Goal: Task Accomplishment & Management: Complete application form

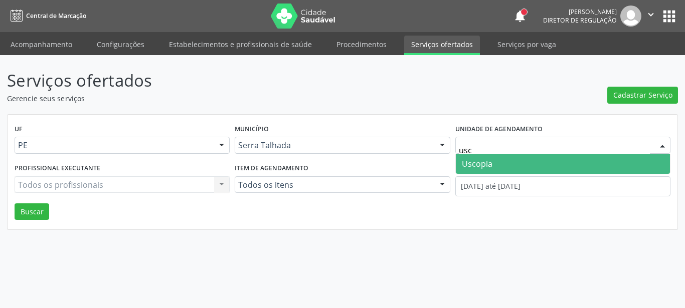
type input "usco"
click at [494, 163] on span "Uscopia" at bounding box center [563, 164] width 214 height 20
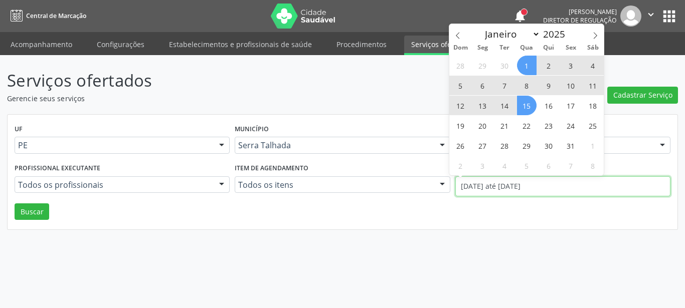
click at [493, 183] on input "01/10/2025 até 15/10/2025" at bounding box center [562, 186] width 215 height 20
click at [466, 34] on span at bounding box center [457, 32] width 17 height 17
select select "8"
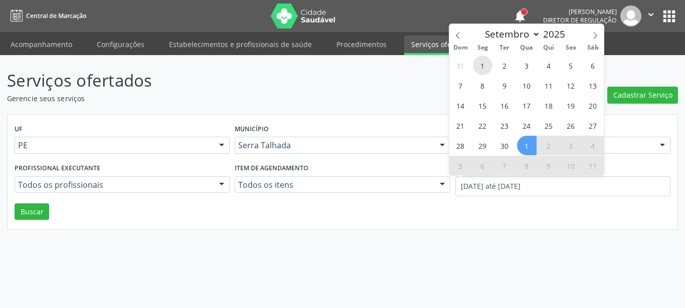
click at [481, 64] on span "1" at bounding box center [483, 66] width 20 height 20
type input "01/09/2025"
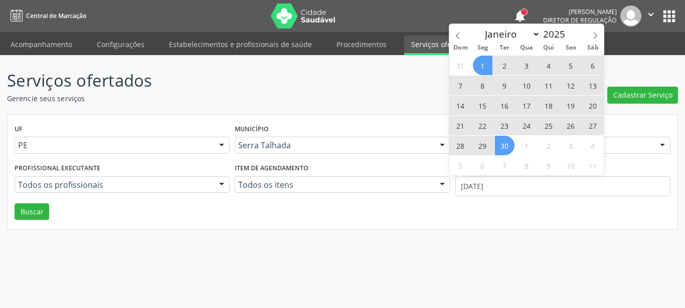
drag, startPoint x: 504, startPoint y: 149, endPoint x: 484, endPoint y: 152, distance: 19.8
click at [504, 150] on span "30" at bounding box center [505, 146] width 20 height 20
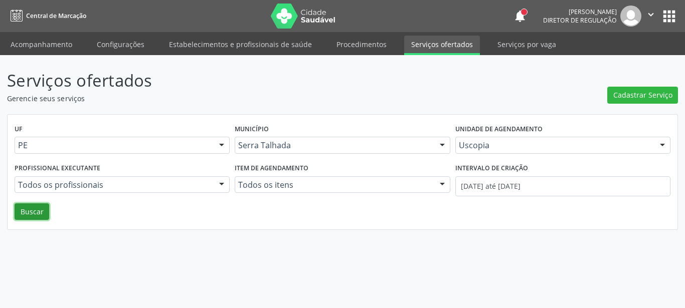
click at [18, 205] on button "Buscar" at bounding box center [32, 211] width 35 height 17
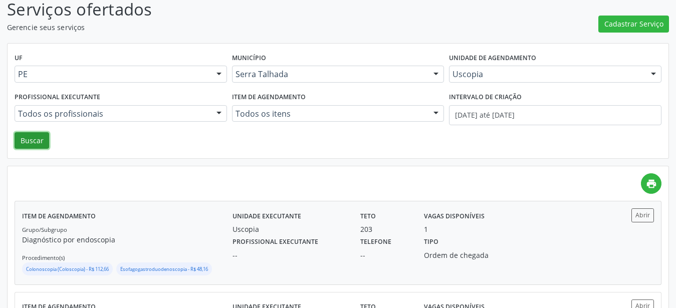
scroll to position [102, 0]
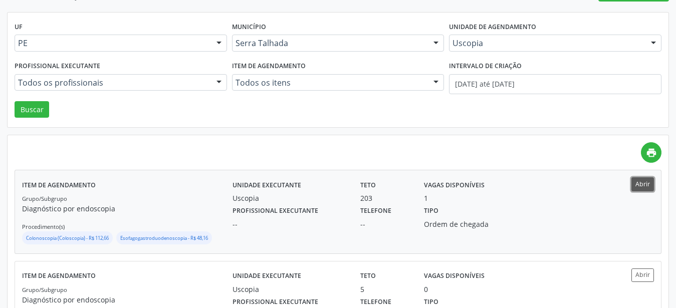
click at [643, 182] on button "Abrir" at bounding box center [643, 184] width 23 height 14
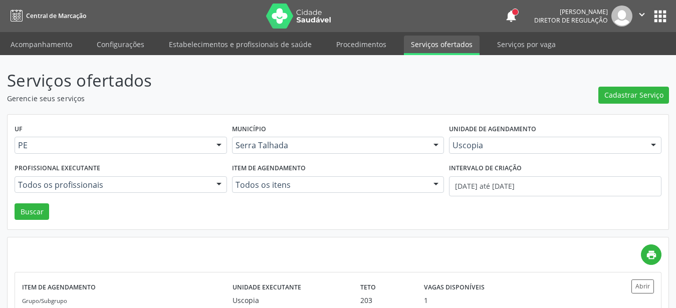
click at [657, 17] on button "apps" at bounding box center [661, 17] width 18 height 18
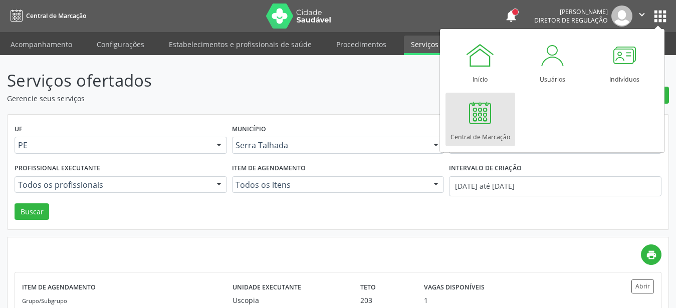
click at [483, 118] on div at bounding box center [480, 113] width 30 height 30
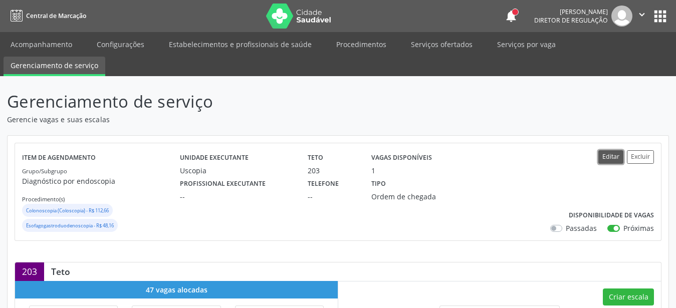
click at [611, 155] on button "Editar" at bounding box center [610, 157] width 25 height 14
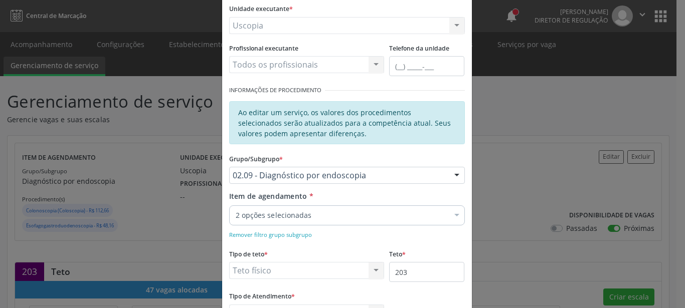
scroll to position [114, 0]
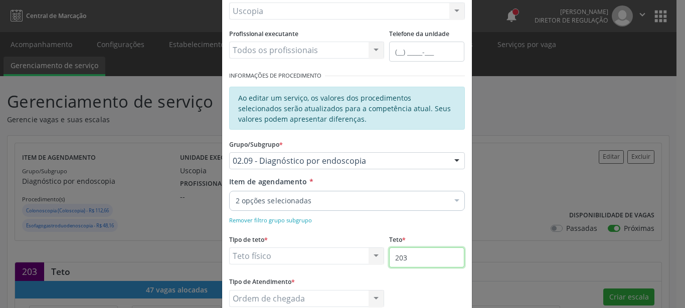
click at [415, 257] on input "203" at bounding box center [426, 258] width 75 height 20
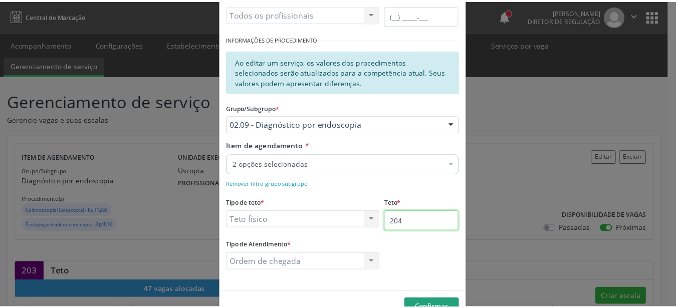
scroll to position [178, 0]
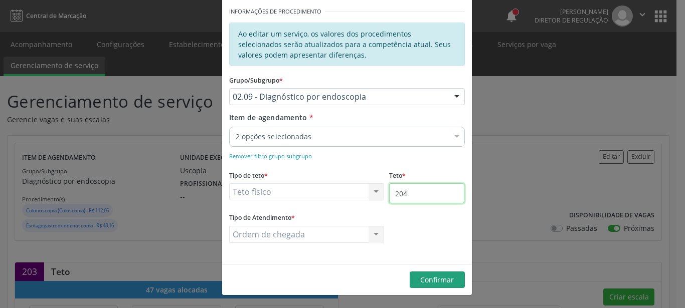
type input "204"
click at [441, 282] on span "Confirmar" at bounding box center [437, 280] width 34 height 10
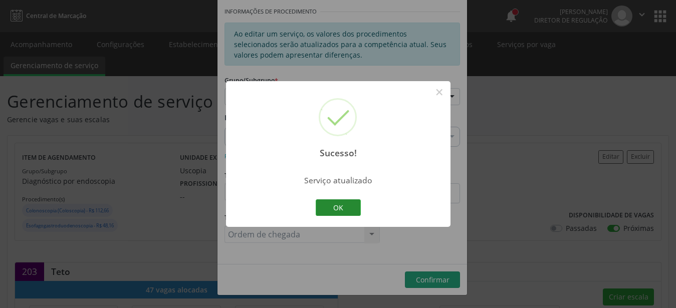
click at [340, 202] on button "OK" at bounding box center [338, 207] width 45 height 17
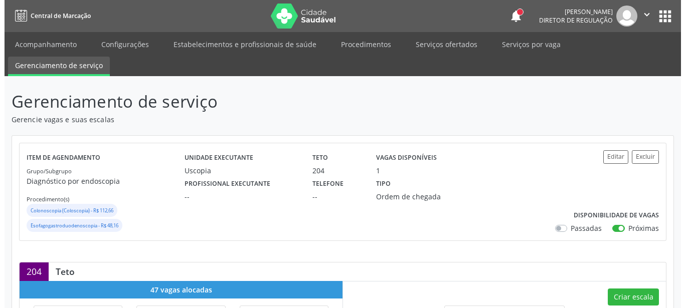
scroll to position [102, 0]
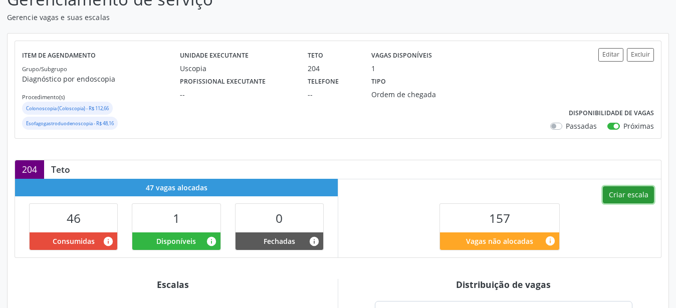
click at [631, 195] on button "Criar escala" at bounding box center [628, 194] width 51 height 17
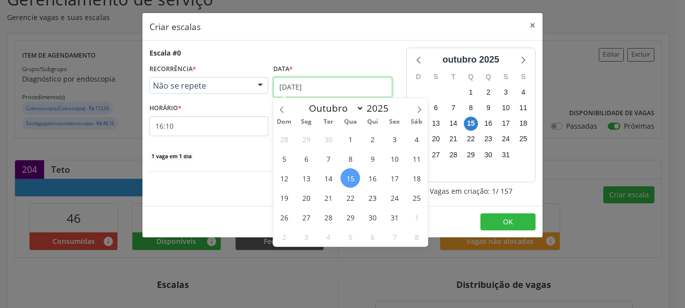
click at [314, 93] on input "15/10/2025" at bounding box center [332, 87] width 119 height 20
click at [370, 177] on span "16" at bounding box center [372, 178] width 20 height 20
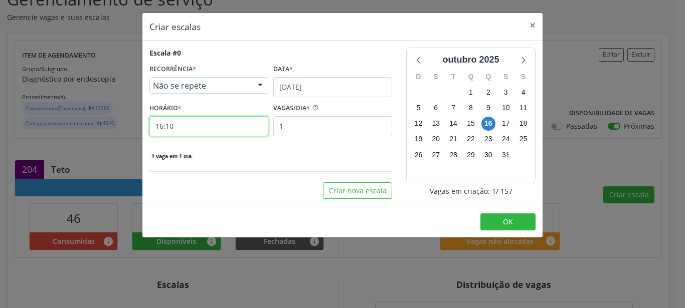
click at [193, 126] on input "16:10" at bounding box center [208, 126] width 119 height 20
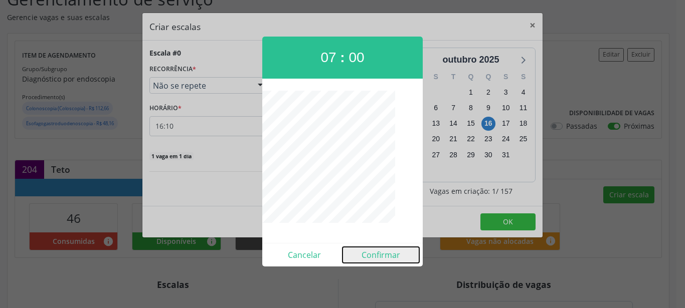
click at [395, 249] on button "Confirmar" at bounding box center [380, 255] width 77 height 16
type input "07:00"
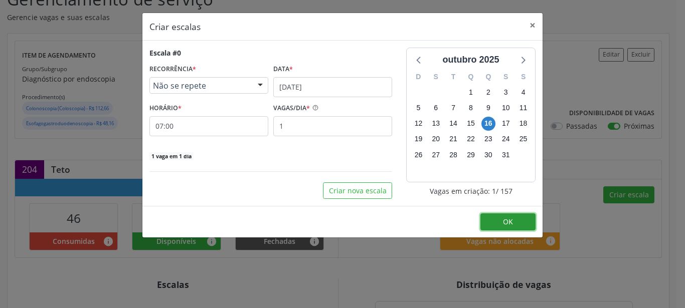
drag, startPoint x: 502, startPoint y: 220, endPoint x: 497, endPoint y: 220, distance: 5.0
click at [500, 220] on button "OK" at bounding box center [507, 222] width 55 height 17
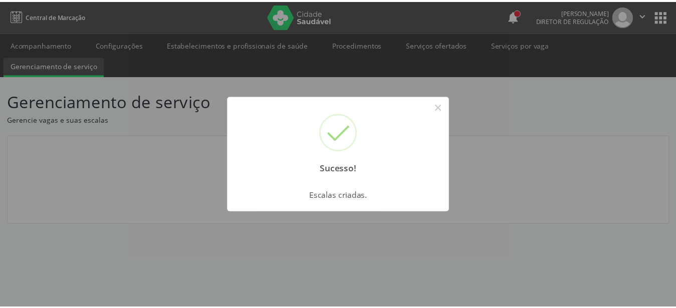
scroll to position [0, 0]
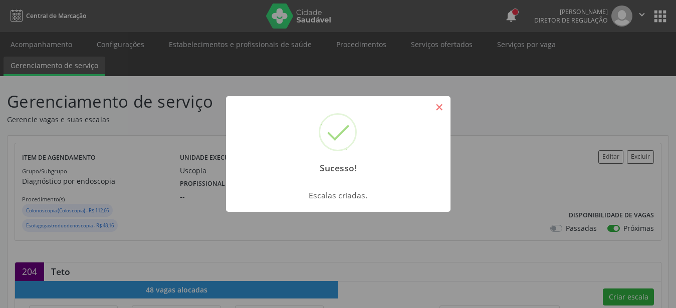
click at [440, 106] on button "×" at bounding box center [439, 107] width 17 height 17
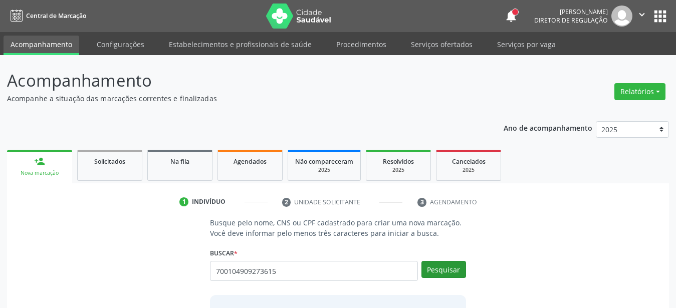
type input "700104909273615"
click at [456, 266] on button "Pesquisar" at bounding box center [444, 269] width 45 height 17
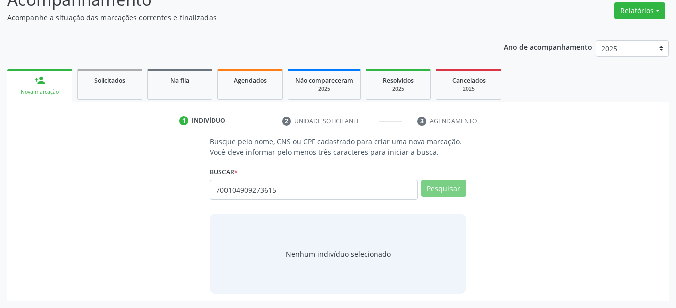
scroll to position [78, 0]
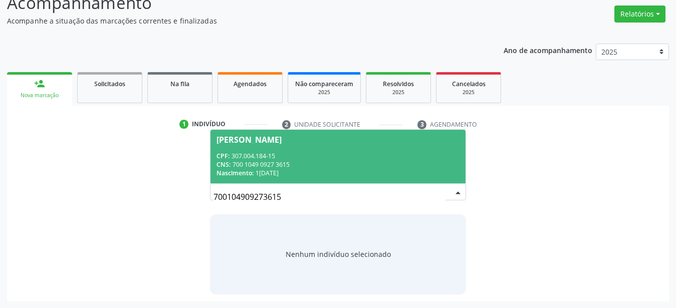
click at [298, 157] on div "CPF: 307.004.184-15" at bounding box center [338, 156] width 243 height 9
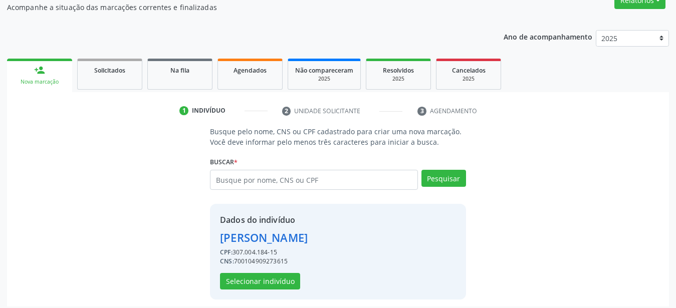
scroll to position [97, 0]
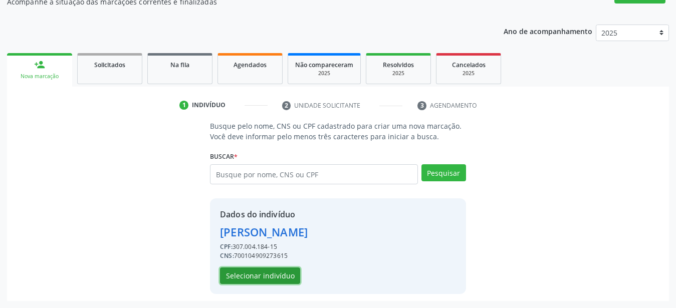
click at [281, 272] on button "Selecionar indivíduo" at bounding box center [260, 276] width 80 height 17
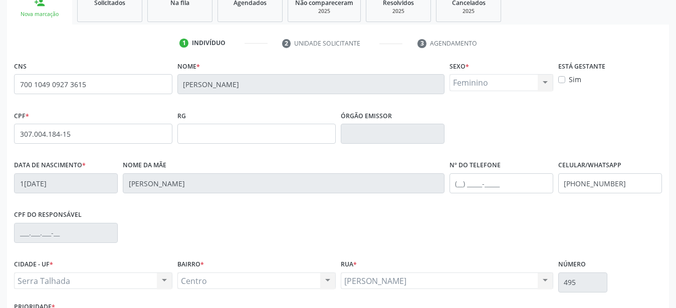
scroll to position [235, 0]
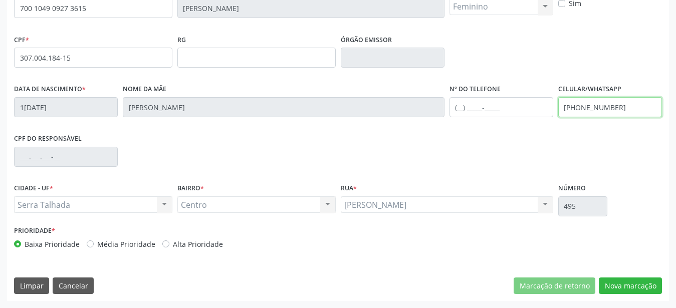
drag, startPoint x: 638, startPoint y: 101, endPoint x: 517, endPoint y: 101, distance: 120.8
click at [558, 101] on input "(87) 99168-7863" at bounding box center [610, 107] width 104 height 20
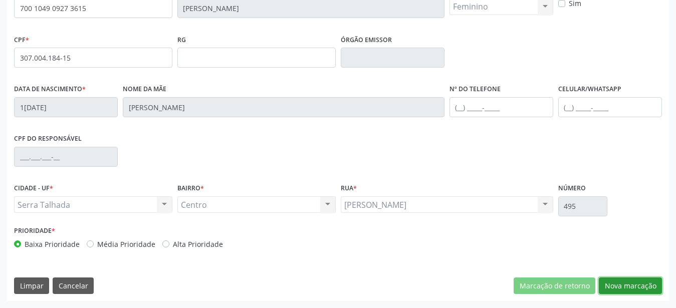
click at [652, 280] on button "Nova marcação" at bounding box center [630, 286] width 63 height 17
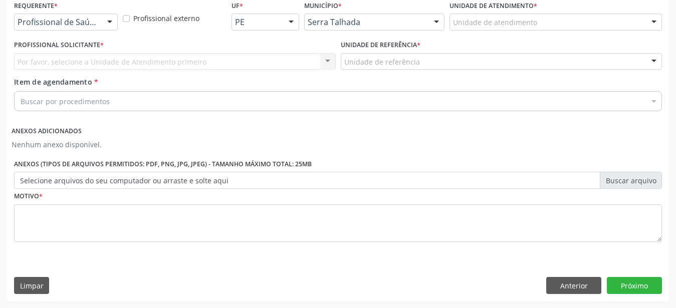
scroll to position [228, 0]
click at [79, 24] on div "Requerente * Profissional de Saúde Profissional de Saúde Paciente Nenhum result…" at bounding box center [66, 17] width 109 height 39
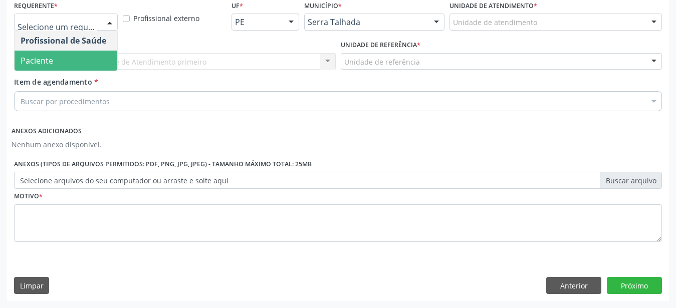
click at [62, 52] on span "Paciente" at bounding box center [66, 61] width 103 height 20
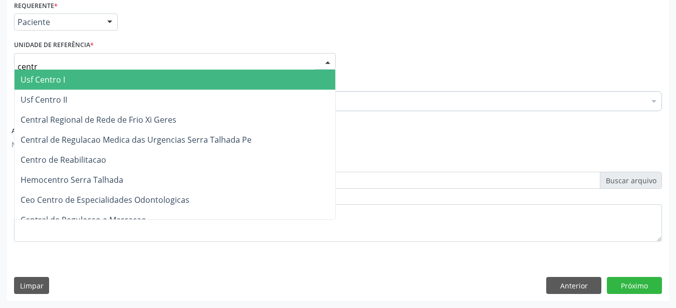
type input "centro"
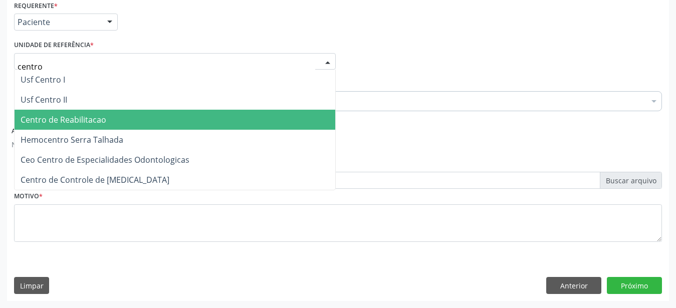
click at [65, 114] on span "Centro de Reabilitacao" at bounding box center [64, 119] width 86 height 11
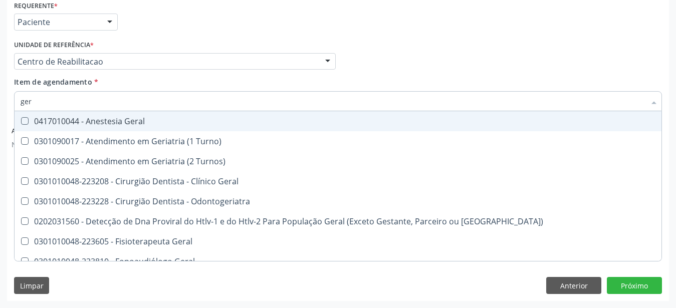
type input "geri"
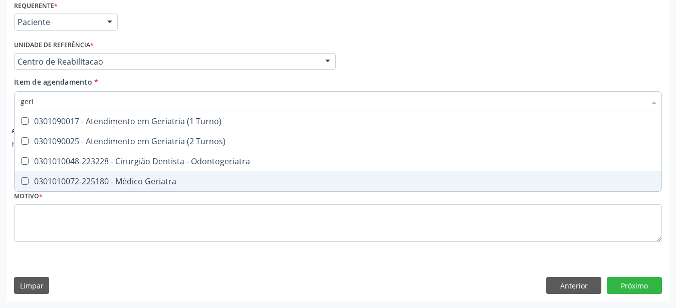
click at [85, 171] on span "0301010072-225180 - Médico Geriatra" at bounding box center [338, 181] width 647 height 20
checkbox Geriatra "true"
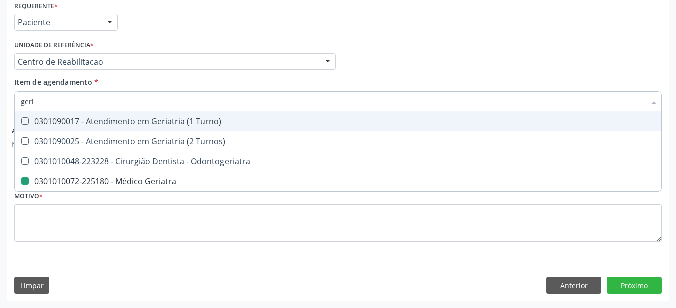
click at [476, 41] on div "Profissional Solicitante Por favor, selecione a Unidade de Atendimento primeiro…" at bounding box center [338, 57] width 653 height 39
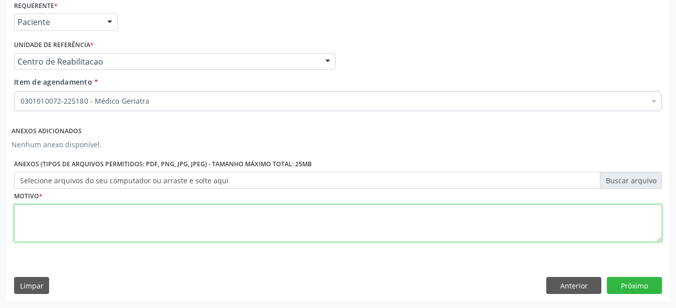
click at [102, 211] on textarea at bounding box center [338, 223] width 648 height 38
type textarea "...."
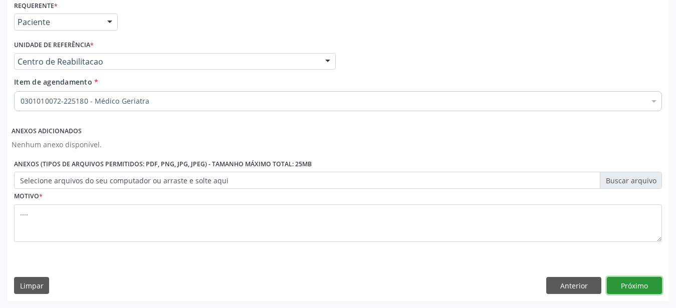
click at [625, 288] on button "Próximo" at bounding box center [634, 285] width 55 height 17
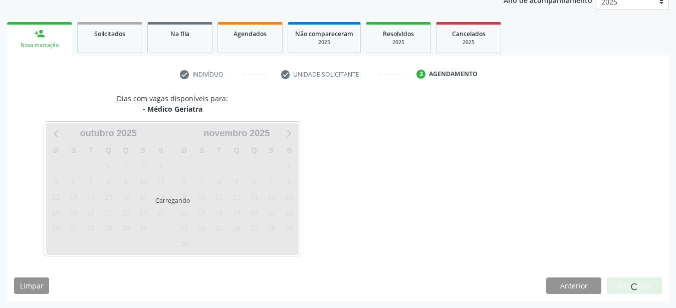
scroll to position [128, 0]
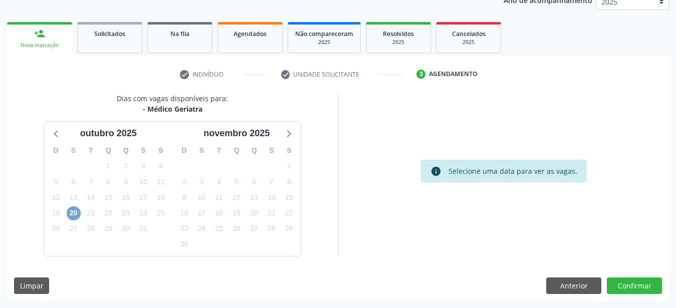
click at [73, 216] on span "20" at bounding box center [74, 214] width 14 height 14
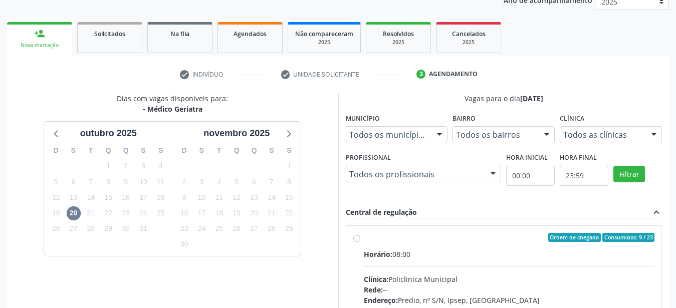
click at [364, 239] on label "Ordem de chegada Consumidos: 9 / 23 Horário: 08:00 Clínica: Policlinica Municip…" at bounding box center [509, 310] width 291 height 154
click at [356, 239] on input "Ordem de chegada Consumidos: 9 / 23 Horário: 08:00 Clínica: Policlinica Municip…" at bounding box center [356, 237] width 7 height 9
radio input "true"
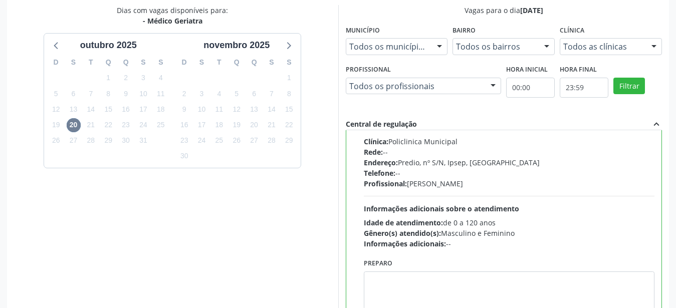
scroll to position [290, 0]
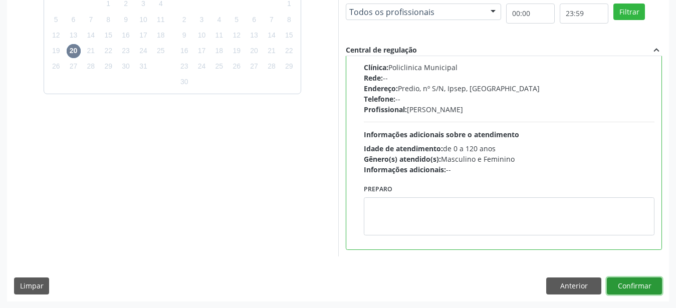
click at [641, 281] on button "Confirmar" at bounding box center [634, 286] width 55 height 17
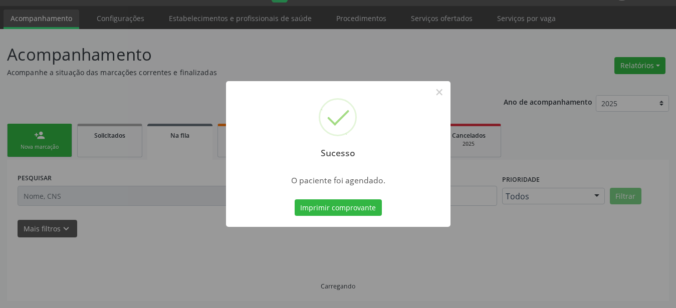
scroll to position [26, 0]
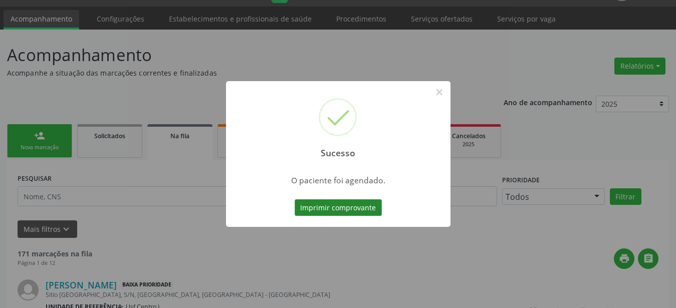
click at [344, 207] on button "Imprimir comprovante" at bounding box center [338, 207] width 87 height 17
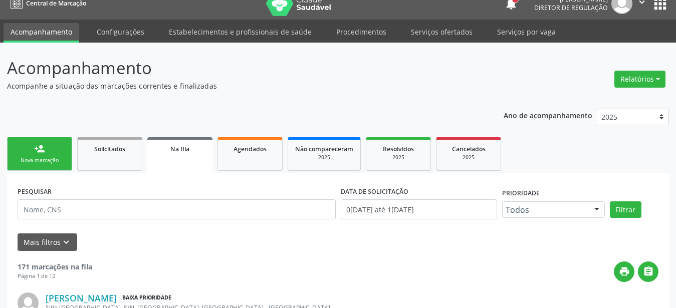
scroll to position [0, 0]
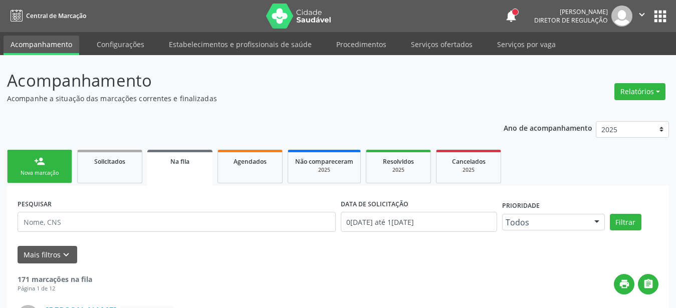
click at [656, 6] on div "notifications Ana Paula da Silva Lima Diretor de regulação  Configurações Sair…" at bounding box center [586, 16] width 165 height 21
click at [657, 9] on button "apps" at bounding box center [661, 17] width 18 height 18
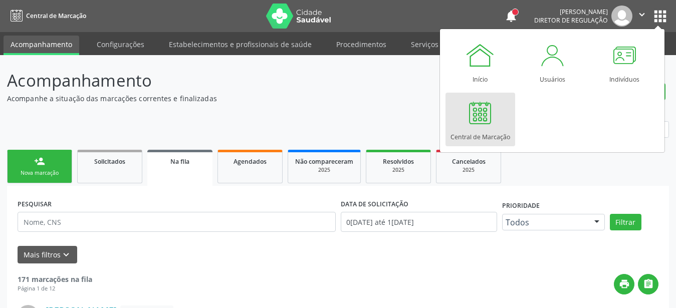
click at [486, 119] on div at bounding box center [480, 113] width 30 height 30
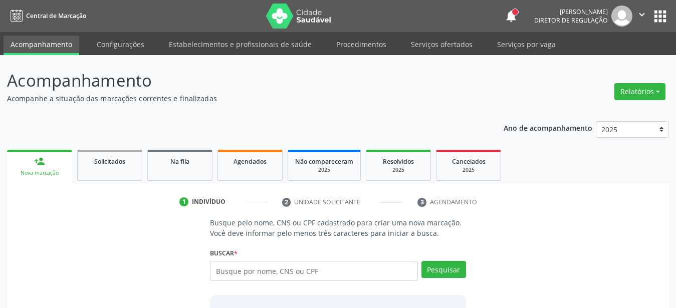
click at [270, 242] on div "Busque pelo nome, CNS ou CPF cadastrado para criar uma nova marcação. Você deve…" at bounding box center [338, 297] width 270 height 158
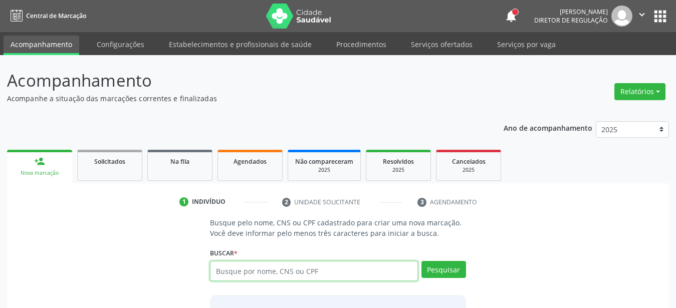
click at [265, 274] on input "text" at bounding box center [314, 271] width 208 height 20
type input "706204082118162"
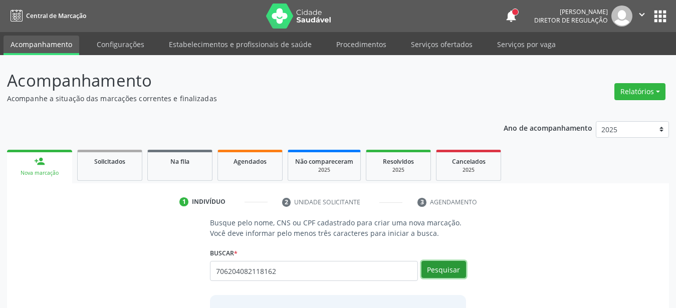
click at [434, 268] on button "Pesquisar" at bounding box center [444, 269] width 45 height 17
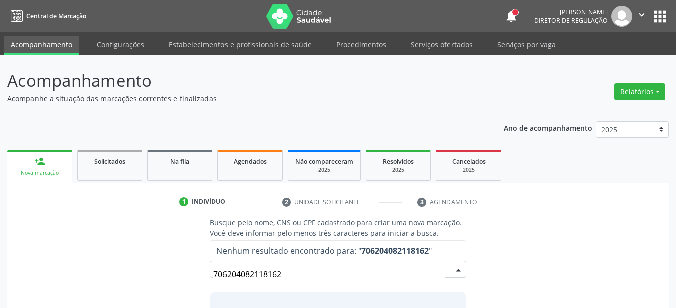
drag, startPoint x: 297, startPoint y: 274, endPoint x: 87, endPoint y: 255, distance: 210.9
click at [214, 265] on input "706204082118162" at bounding box center [330, 275] width 232 height 20
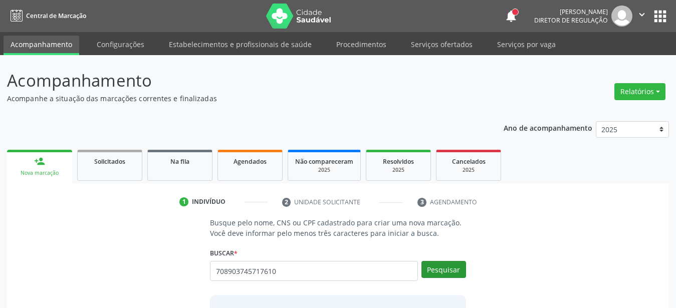
type input "708903745717610"
click at [444, 267] on button "Pesquisar" at bounding box center [444, 269] width 45 height 17
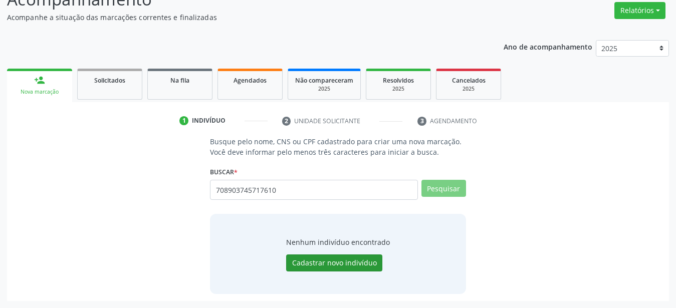
scroll to position [78, 0]
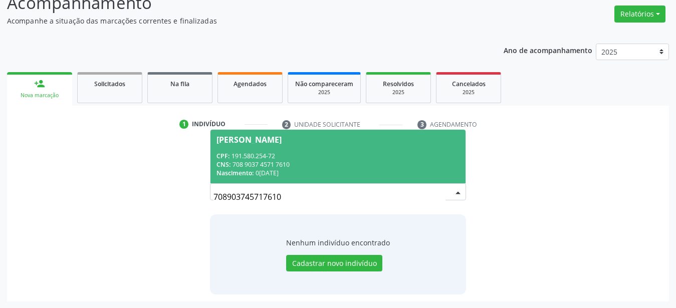
click at [257, 154] on div "CPF: 191.580.254-72" at bounding box center [338, 156] width 243 height 9
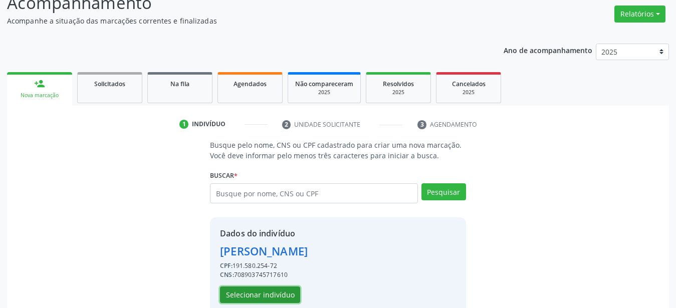
click at [272, 295] on button "Selecionar indivíduo" at bounding box center [260, 295] width 80 height 17
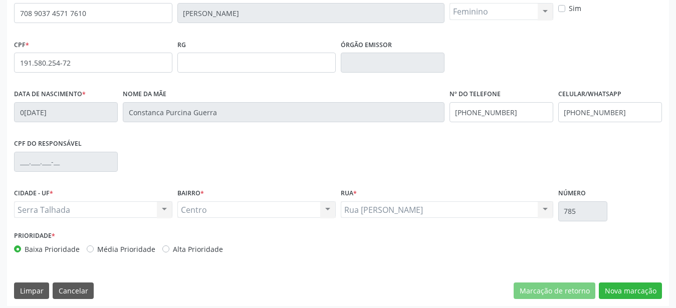
scroll to position [231, 0]
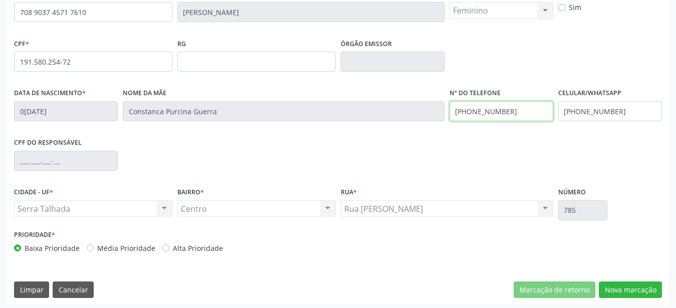
drag, startPoint x: 525, startPoint y: 109, endPoint x: 345, endPoint y: 126, distance: 180.8
click at [450, 121] on input "[PHONE_NUMBER]" at bounding box center [502, 111] width 104 height 20
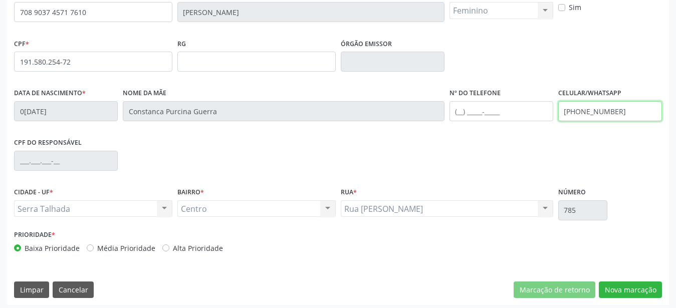
drag, startPoint x: 641, startPoint y: 109, endPoint x: 468, endPoint y: 118, distance: 173.2
click at [558, 118] on input "[PHONE_NUMBER]" at bounding box center [610, 111] width 104 height 20
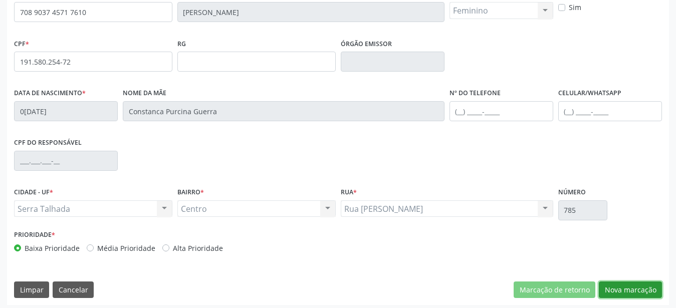
click at [622, 283] on button "Nova marcação" at bounding box center [630, 290] width 63 height 17
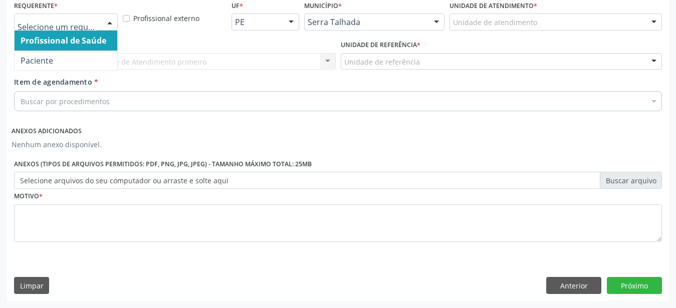
click at [103, 14] on div at bounding box center [109, 22] width 15 height 17
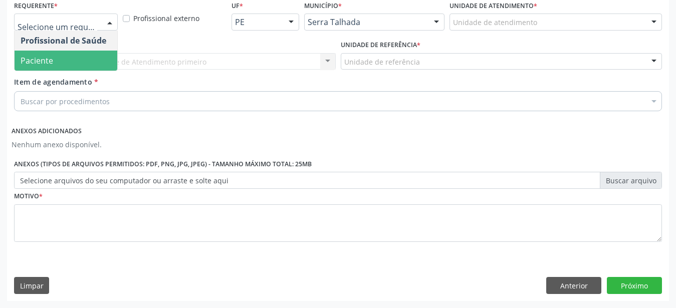
click at [67, 58] on span "Paciente" at bounding box center [66, 61] width 103 height 20
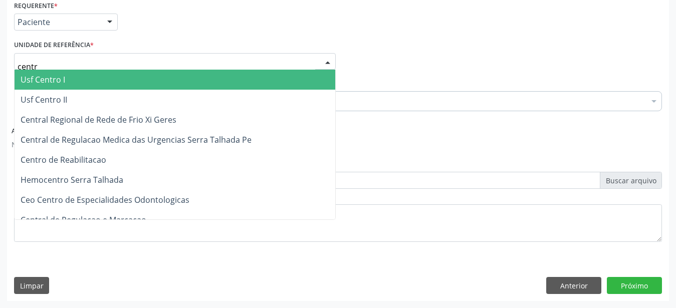
type input "centro"
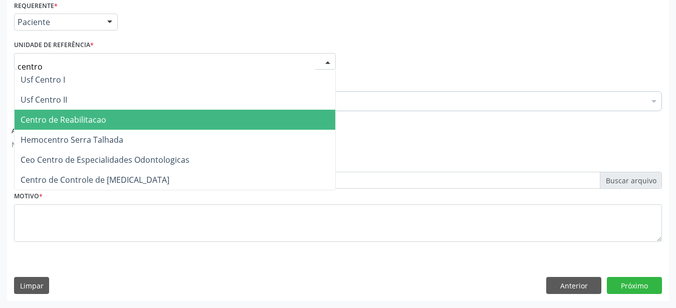
click at [68, 114] on span "Centro de Reabilitacao" at bounding box center [64, 119] width 86 height 11
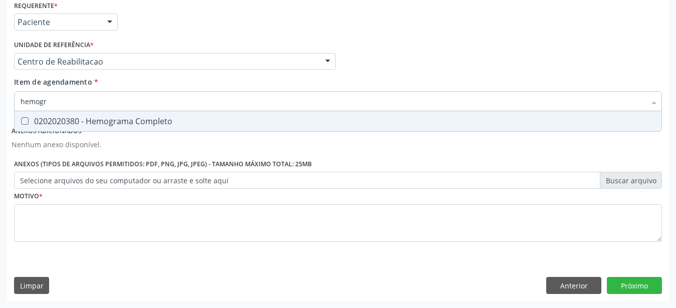
type input "hemogra"
click at [78, 117] on div "0202020380 - Hemograma Completo" at bounding box center [338, 121] width 635 height 8
checkbox Completo "true"
type input "hemog"
checkbox Completo "false"
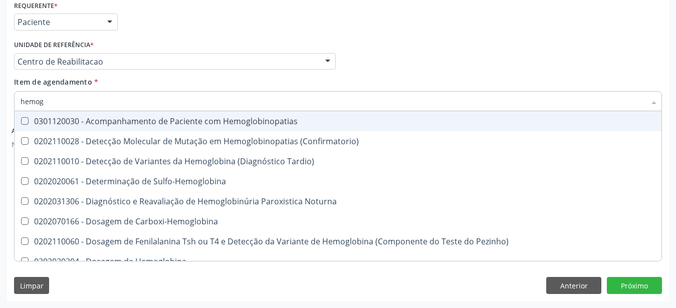
type input "hemo"
checkbox Completo "false"
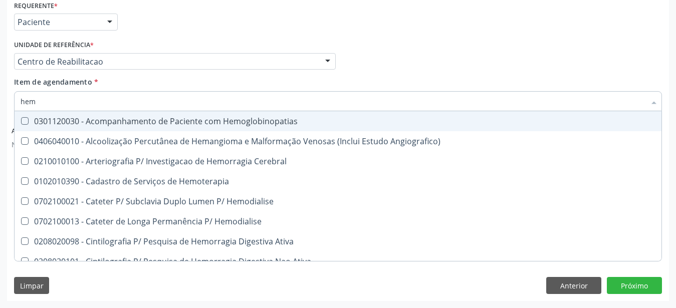
type input "he"
checkbox Completo "false"
checkbox Orgaos "true"
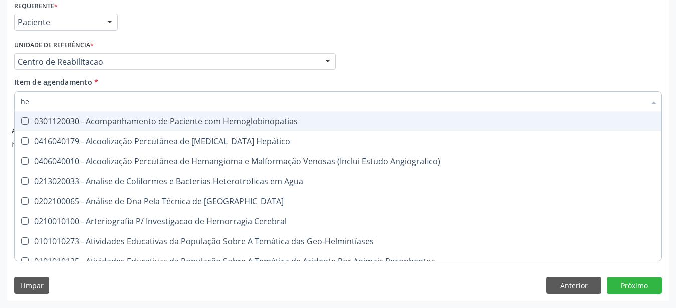
type input "h"
checkbox Completo "false"
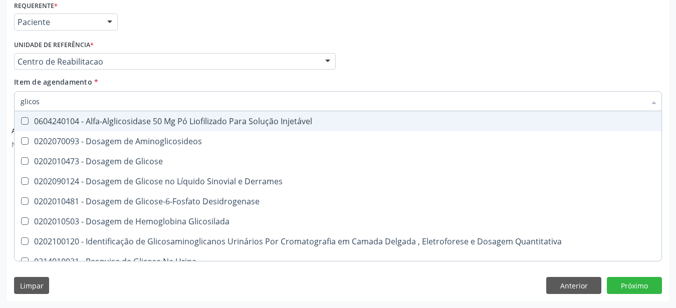
type input "glicose"
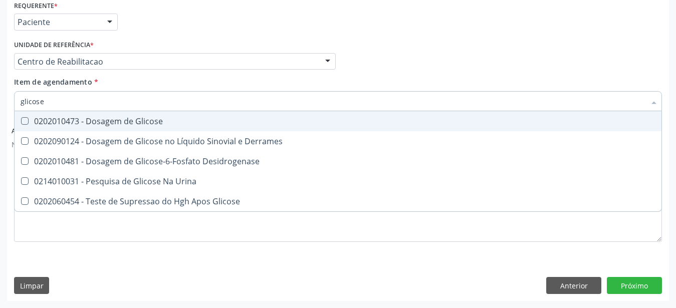
click at [78, 117] on div "0202010473 - Dosagem de Glicose" at bounding box center [338, 121] width 635 height 8
checkbox Glicose "true"
type input "glicos"
checkbox Glicose "false"
checkbox Desidrogenase "true"
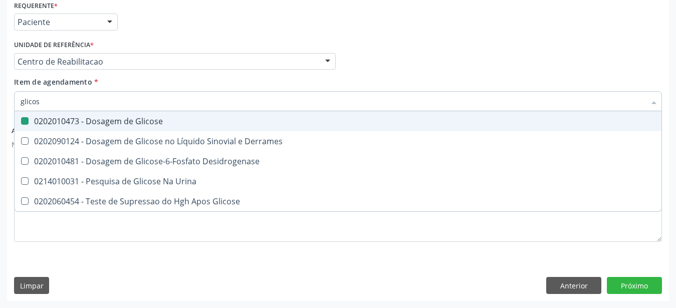
type input "glico"
checkbox Desidrogenase "false"
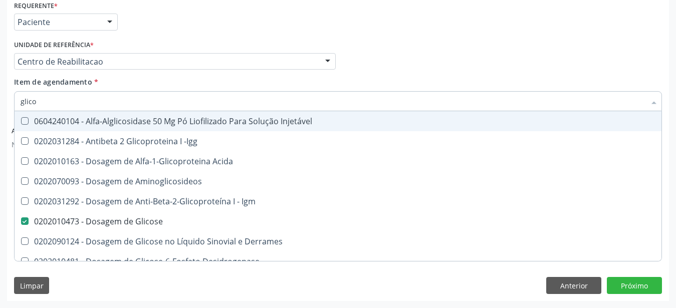
type input "glic"
checkbox Glicose "false"
checkbox Glicose "true"
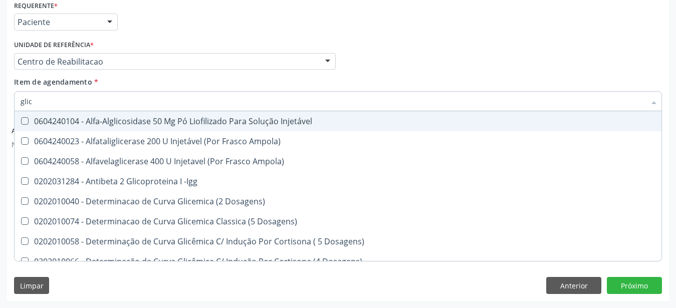
type input "gli"
checkbox Glicose "false"
checkbox Glicosilada "true"
type input "gl"
checkbox Glicosilada "false"
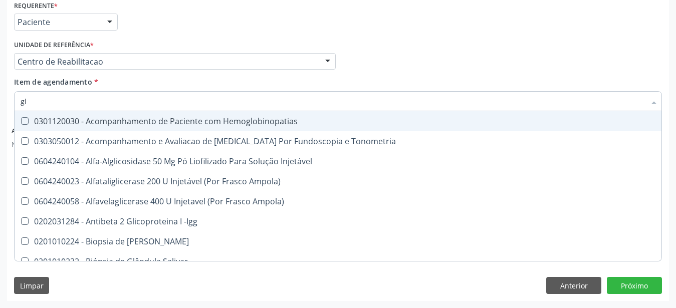
type input "g"
checkbox Glicose "false"
type input "gli"
checkbox \(Confirmatorio\) "true"
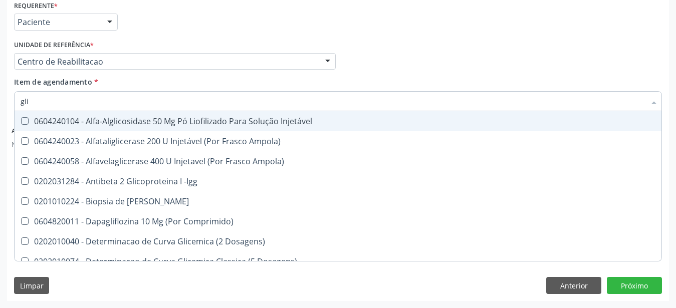
type input "glic"
checkbox Aminoglicosideos "true"
checkbox Glicose "false"
type input "glico"
checkbox Comprimido\) "true"
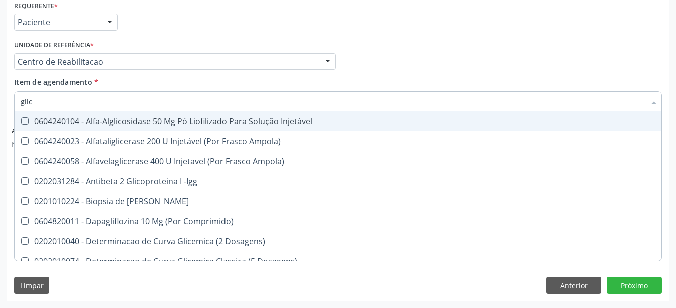
checkbox Aminoglicosideos "false"
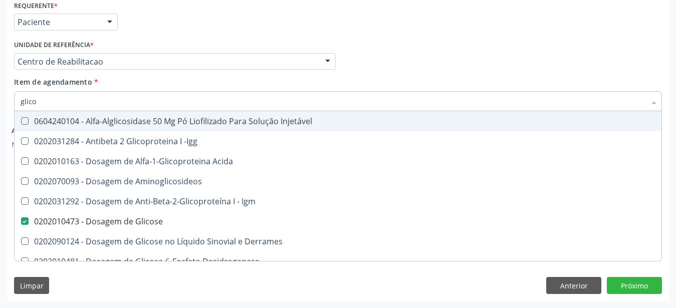
type input "glicos"
checkbox Acida "true"
checkbox Glicose "false"
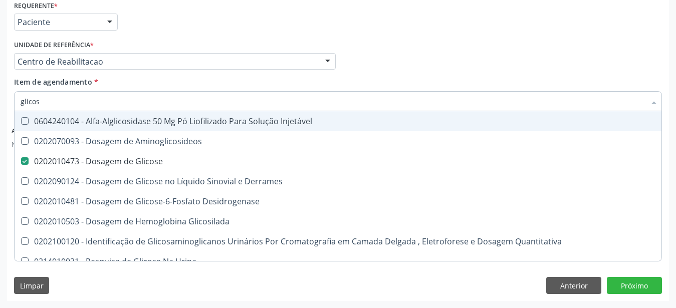
type input "glicosi"
checkbox Glicose "false"
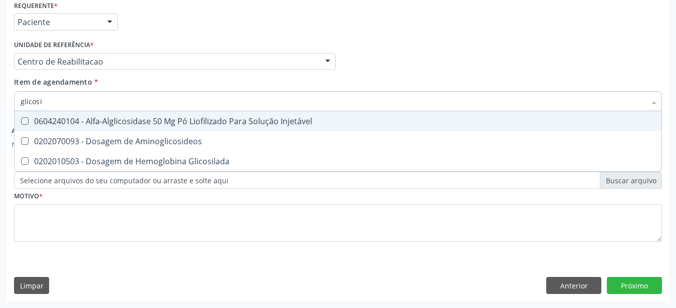
type input "glicosil"
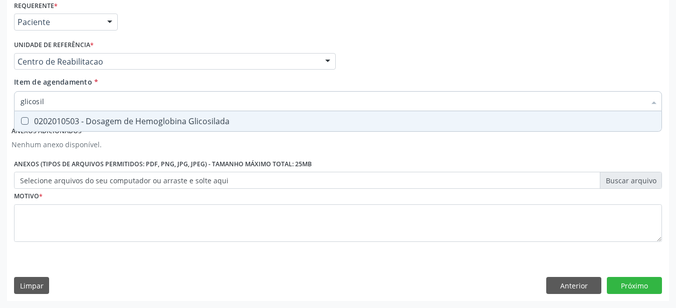
click at [78, 117] on div "0202010503 - Dosagem de Hemoglobina Glicosilada" at bounding box center [338, 121] width 635 height 8
checkbox Glicosilada "true"
type input "glicosi"
checkbox Glicosilada "false"
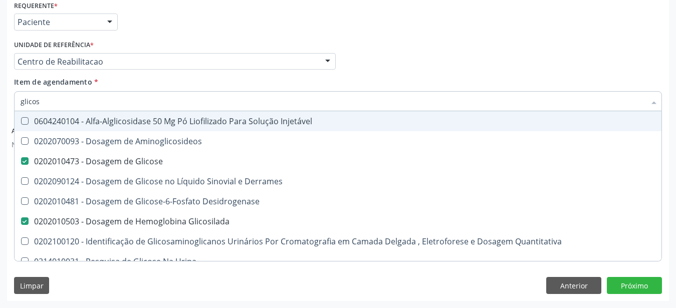
type input "glico"
checkbox Glicose "false"
checkbox Glicose "true"
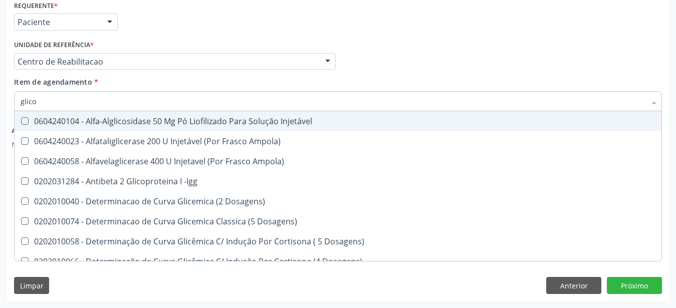
type input "glic"
checkbox Dosagens\) "false"
checkbox Acida "false"
type input "gli"
checkbox Glicose "false"
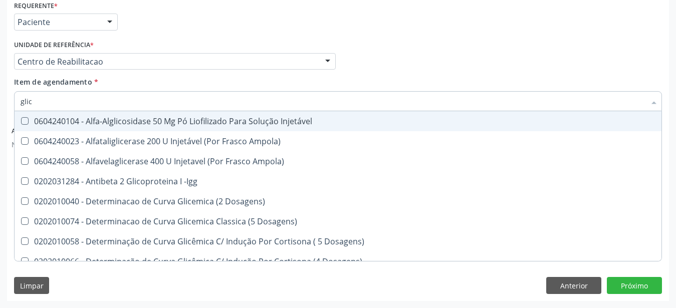
checkbox Quantitativa "true"
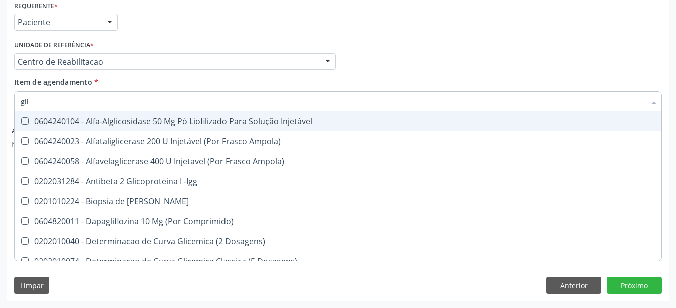
type input "gl"
checkbox Glicose "false"
checkbox Glicosilada "false"
type input "g"
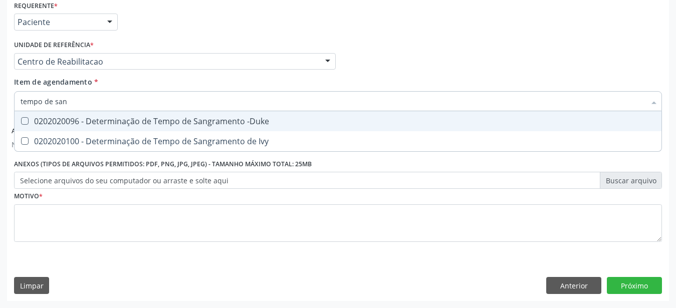
type input "tempo de sang"
click at [77, 117] on div "0202020096 - Determinação de Tempo de Sangramento -Duke" at bounding box center [338, 121] width 635 height 8
checkbox -Duke "true"
type input "tempo de"
checkbox -Duke "false"
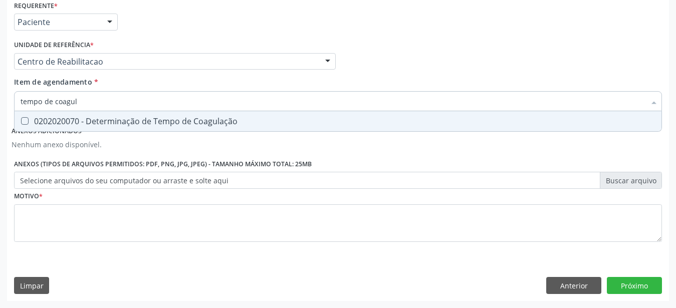
type input "tempo de coagula"
click at [77, 117] on div "0202020070 - Determinação de Tempo de Coagulação" at bounding box center [338, 121] width 635 height 8
checkbox Coagulação "true"
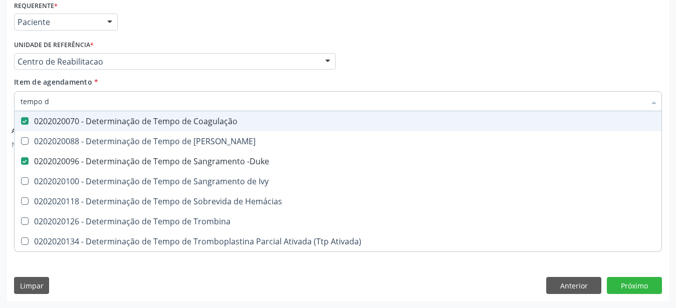
type input "tempo"
checkbox Coagulação "false"
checkbox -Duke "false"
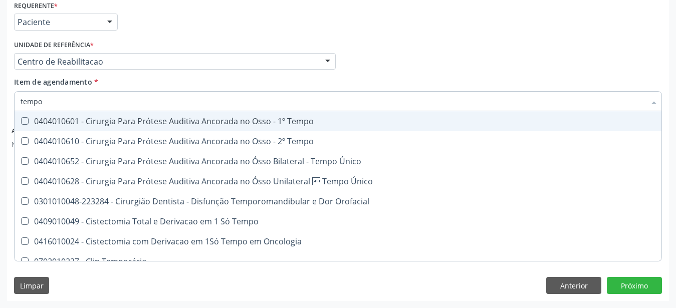
type input "temp"
checkbox Coagulação "false"
checkbox Euglobulina "true"
checkbox -Duke "false"
checkbox Ivy "true"
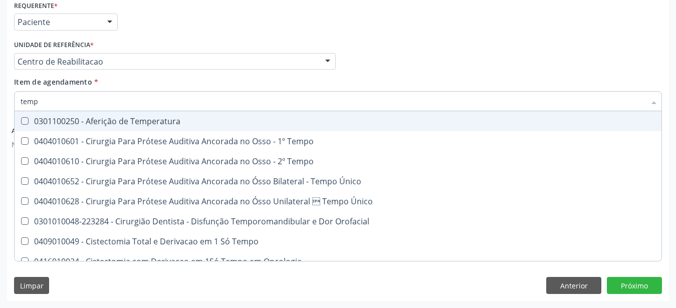
type input "tem"
checkbox Coagulação "false"
checkbox -Duke "false"
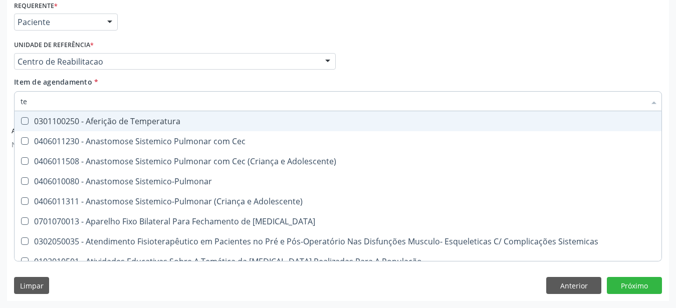
type input "t"
checkbox Coagulação "false"
checkbox -Duke "false"
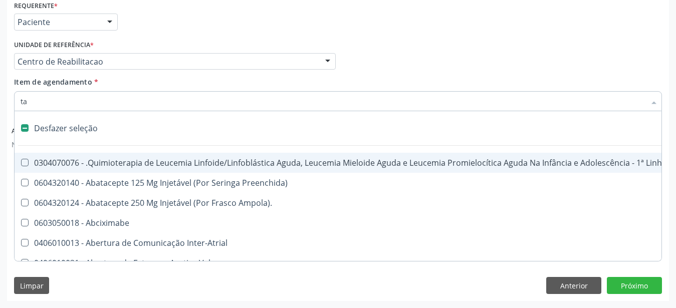
type input "tap"
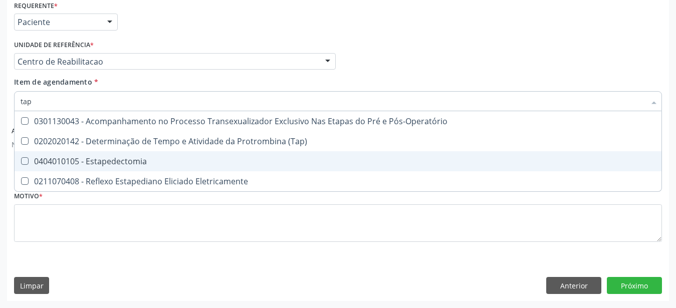
click at [119, 157] on div "0404010105 - Estapedectomia" at bounding box center [338, 161] width 635 height 8
click at [116, 157] on div "0404010105 - Estapedectomia" at bounding box center [338, 161] width 635 height 8
checkbox Estapedectomia "false"
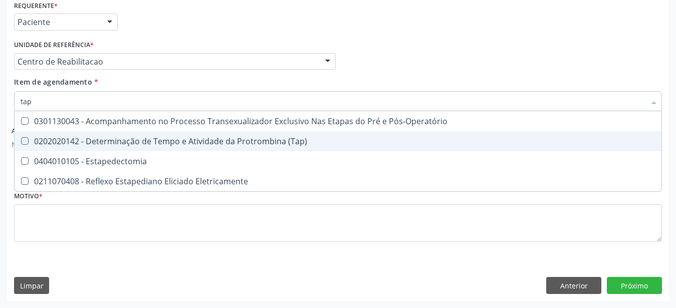
click at [117, 137] on div "0202020142 - Determinação de Tempo e Atividade da Protrombina (Tap)" at bounding box center [338, 141] width 635 height 8
checkbox \(Tap\) "true"
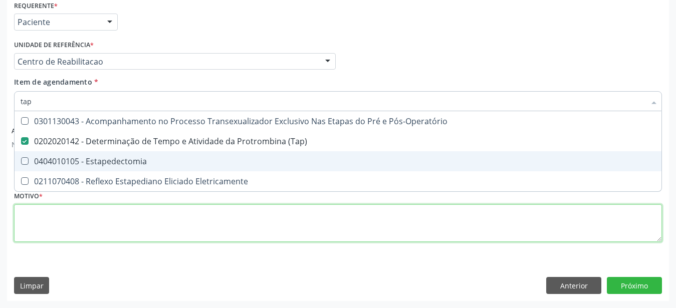
click at [105, 225] on textarea at bounding box center [338, 223] width 648 height 38
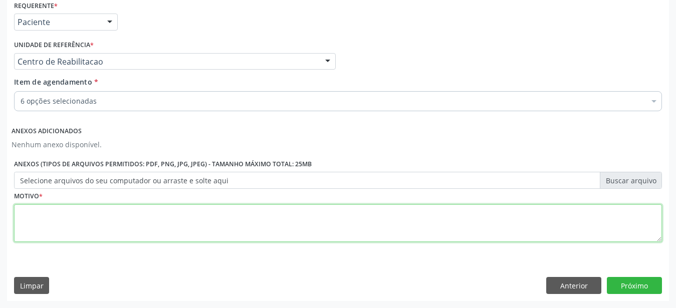
checkbox Glicose "true"
checkbox Glicosilada "true"
type textarea "...."
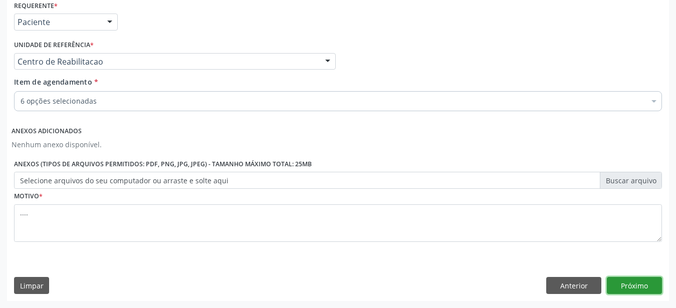
drag, startPoint x: 621, startPoint y: 288, endPoint x: 76, endPoint y: 139, distance: 565.3
click at [621, 288] on button "Próximo" at bounding box center [634, 285] width 55 height 17
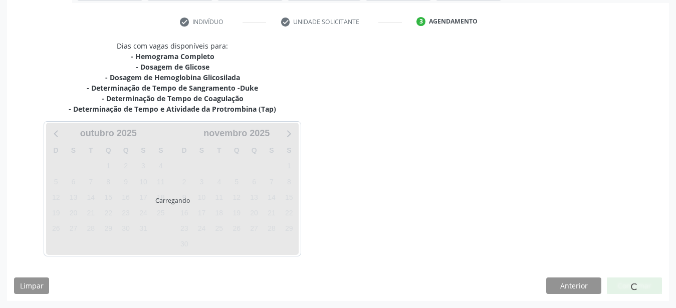
scroll to position [180, 0]
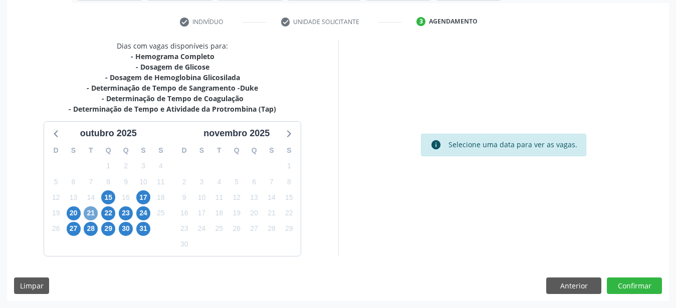
click at [86, 211] on span "21" at bounding box center [91, 214] width 14 height 14
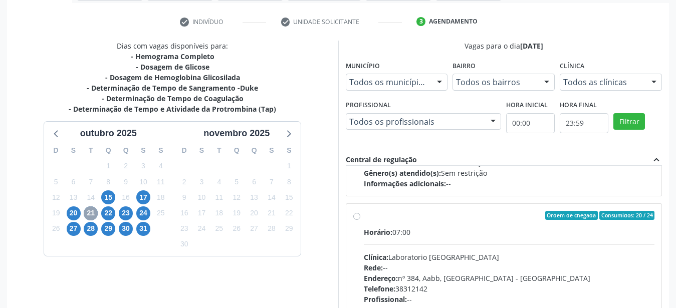
scroll to position [343, 0]
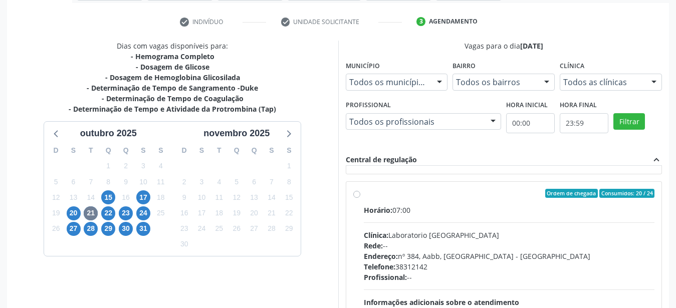
click at [364, 196] on label "Ordem de chegada Consumidos: 20 / 24 Horário: 07:00 Clínica: Laboratorio [GEOGR…" at bounding box center [509, 266] width 291 height 154
click at [355, 196] on input "Ordem de chegada Consumidos: 20 / 24 Horário: 07:00 Clínica: Laboratorio [GEOGR…" at bounding box center [356, 193] width 7 height 9
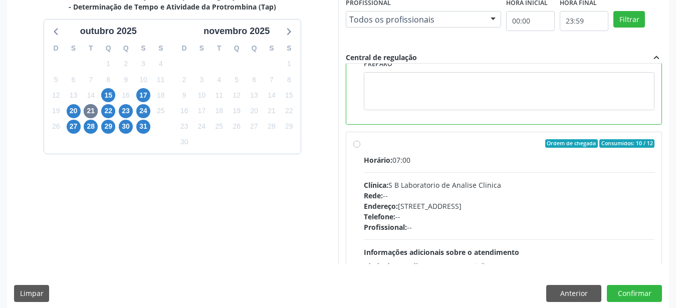
scroll to position [520, 0]
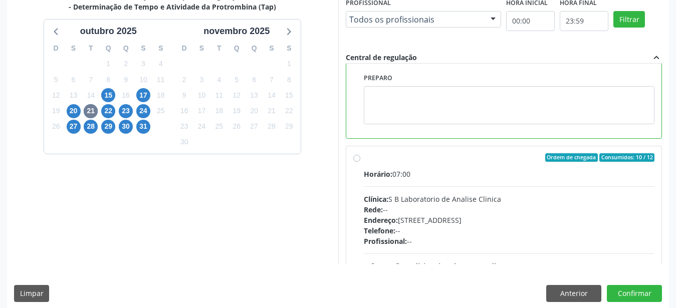
click at [364, 158] on label "Ordem de chegada Consumidos: 10 / 12 Horário: 07:00 Clínica: S B Laboratorio de…" at bounding box center [509, 230] width 291 height 154
click at [360, 158] on input "Ordem de chegada Consumidos: 10 / 12 Horário: 07:00 Clínica: S B Laboratorio de…" at bounding box center [356, 157] width 7 height 9
radio input "false"
radio input "true"
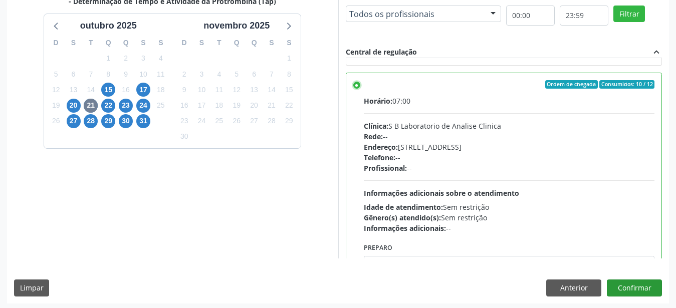
scroll to position [290, 0]
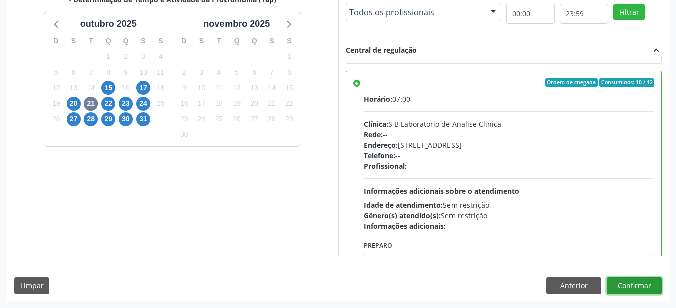
click at [622, 283] on button "Confirmar" at bounding box center [634, 286] width 55 height 17
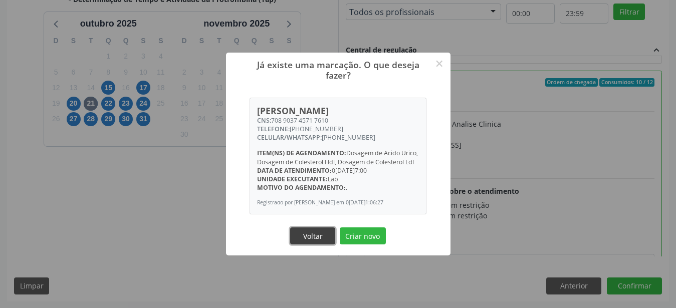
click at [320, 241] on button "Voltar" at bounding box center [312, 236] width 45 height 17
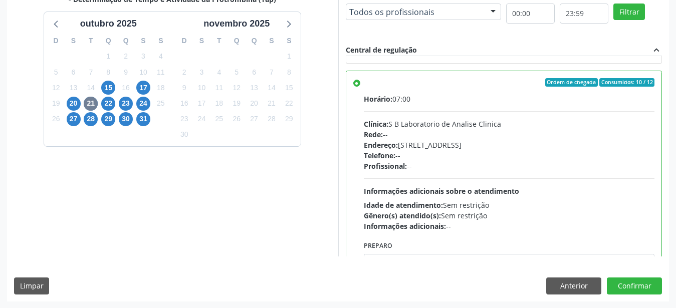
scroll to position [290, 0]
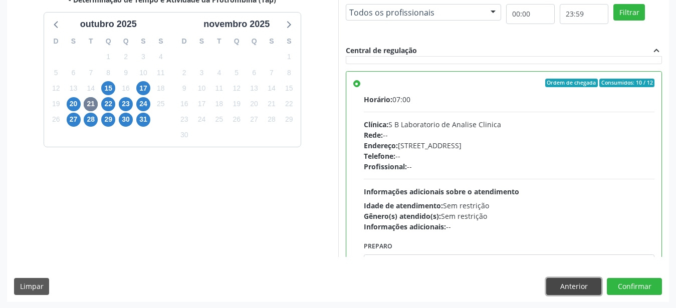
drag, startPoint x: 574, startPoint y: 287, endPoint x: 352, endPoint y: 244, distance: 225.7
click at [574, 288] on button "Anterior" at bounding box center [573, 286] width 55 height 17
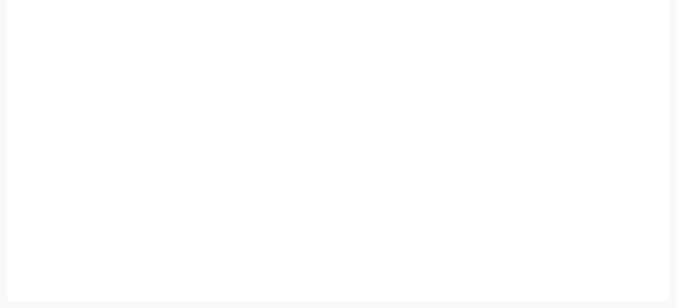
scroll to position [228, 0]
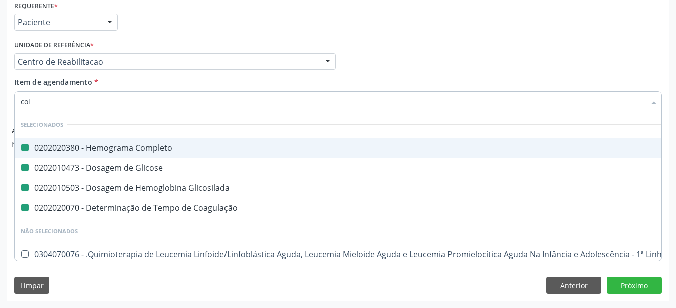
type input "cole"
checkbox Completo "false"
checkbox Glicose "false"
checkbox Glicosilada "false"
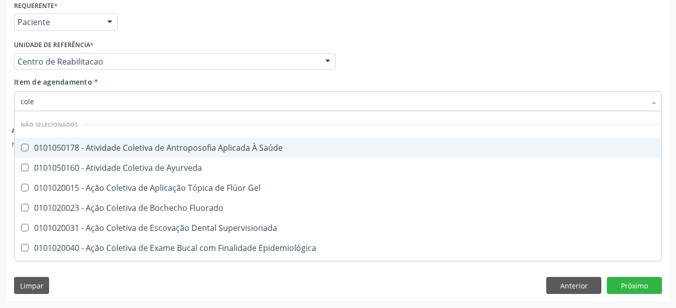
type input "coles"
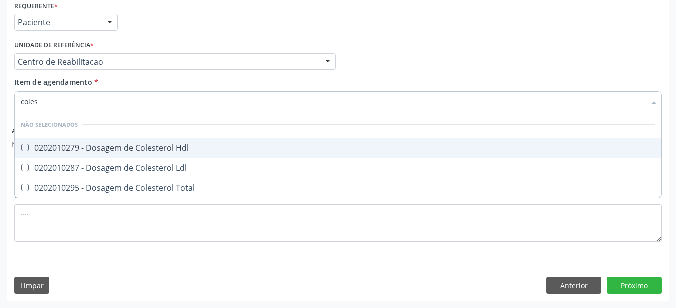
click at [85, 144] on div "0202010279 - Dosagem de Colesterol Hdl" at bounding box center [338, 148] width 635 height 8
checkbox Hdl "true"
drag, startPoint x: 78, startPoint y: 157, endPoint x: 75, endPoint y: 165, distance: 8.6
click at [77, 164] on div "0202010287 - Dosagem de Colesterol Ldl" at bounding box center [338, 168] width 635 height 8
checkbox Ldl "true"
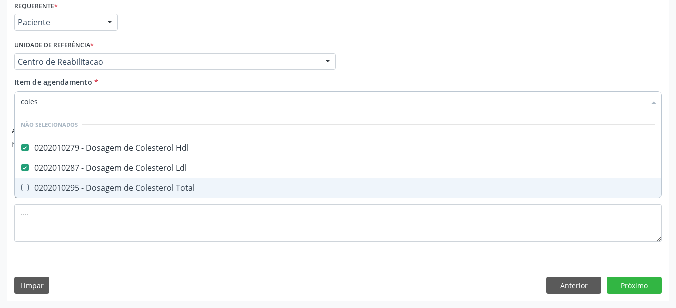
click at [69, 184] on div "0202010295 - Dosagem de Colesterol Total" at bounding box center [338, 188] width 635 height 8
checkbox Total "true"
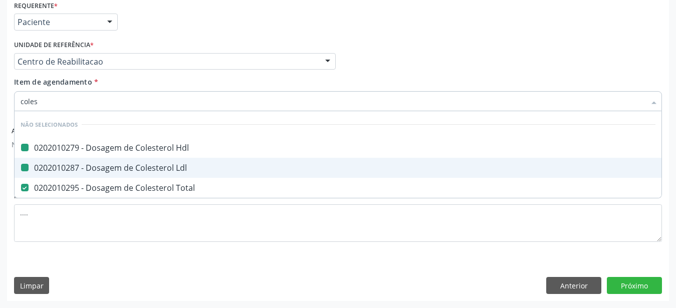
type input "cole"
checkbox Hdl "false"
checkbox Ldl "false"
checkbox Total "false"
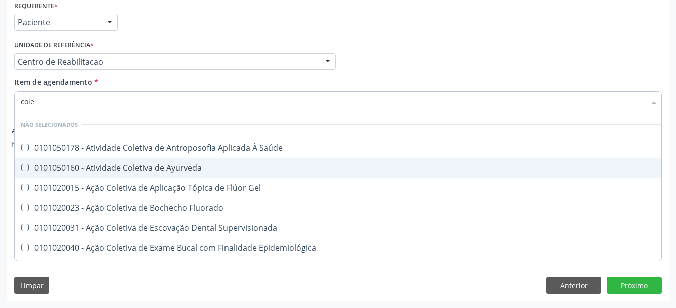
type input "col"
checkbox Hdl "false"
checkbox Ldl "false"
checkbox Total "false"
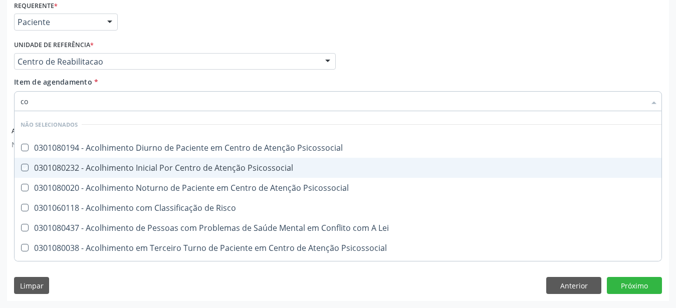
type input "c"
checkbox Psicossocial "true"
checkbox Risco "true"
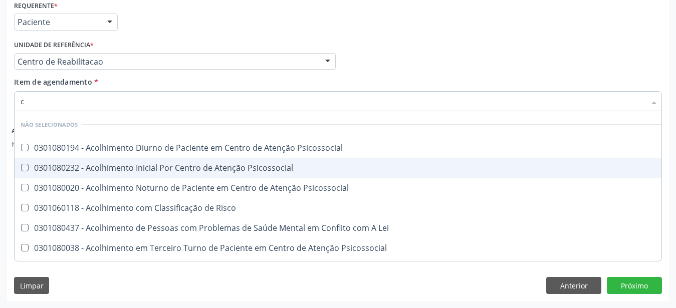
checkbox Psicossocial "true"
checkbox Hdl "false"
checkbox Ldl "false"
checkbox Total "false"
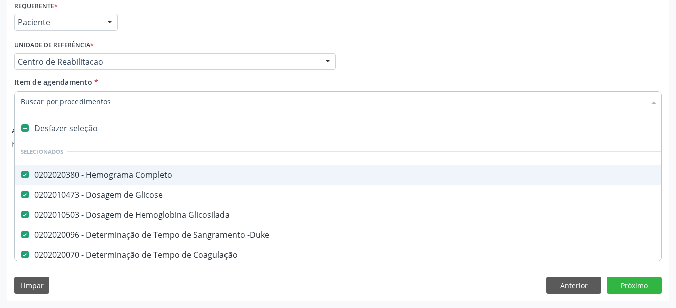
type input "c"
checkbox \(Tap\) "false"
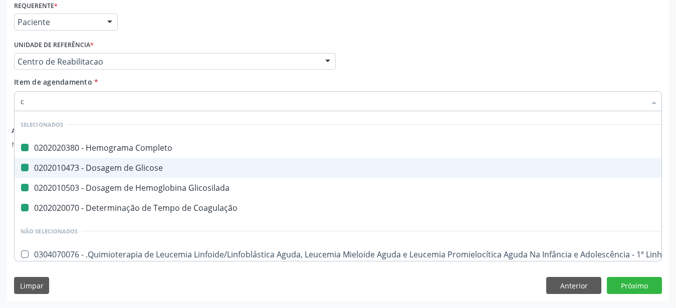
type input "cr"
checkbox Completo "false"
checkbox Glicose "false"
checkbox Glicosilada "false"
checkbox Coagulação "false"
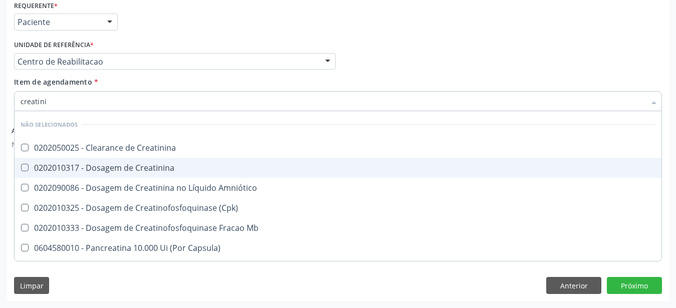
type input "creatinin"
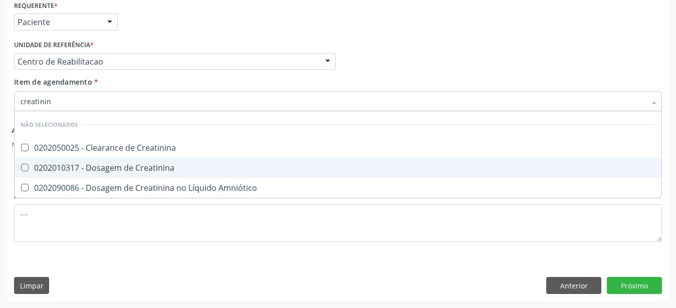
click at [83, 164] on div "0202010317 - Dosagem de Creatinina" at bounding box center [338, 168] width 635 height 8
checkbox Creatinina "true"
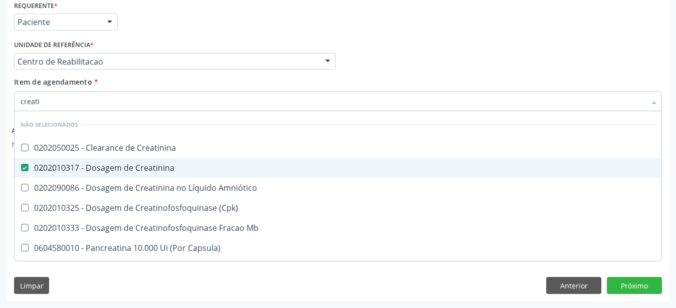
type input "creat"
checkbox Creatinina "false"
checkbox \(Cpk\) "true"
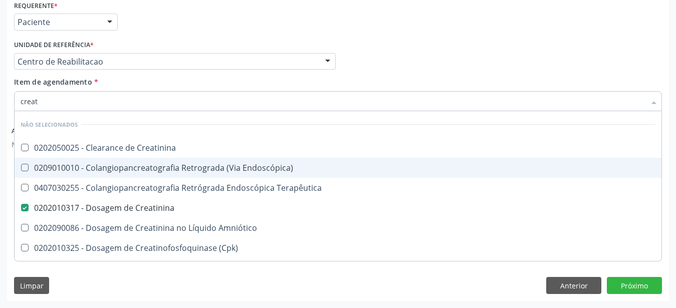
type input "crea"
checkbox Creatinina "false"
checkbox Mb "true"
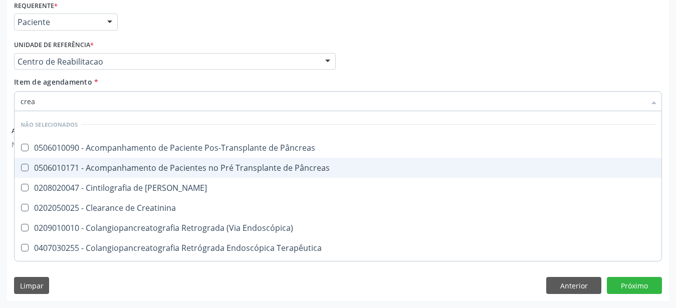
type input "cre"
checkbox Oncologia "true"
type input "c"
checkbox Pâncreas "true"
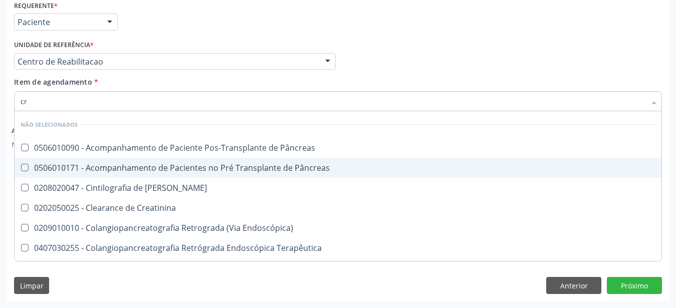
checkbox Pancreas "true"
checkbox Creatinina "true"
checkbox Oncologia "false"
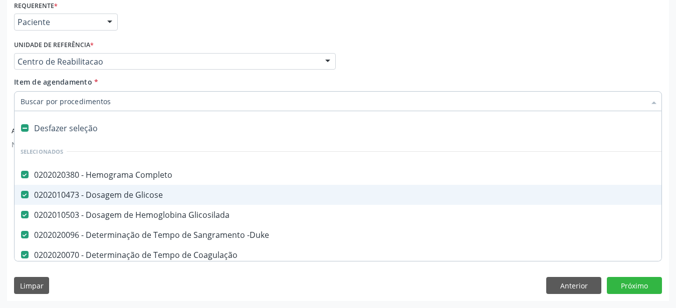
checkbox \(Tap\) "true"
type input "ur"
checkbox Completo "false"
checkbox Glicose "false"
checkbox -Duke "false"
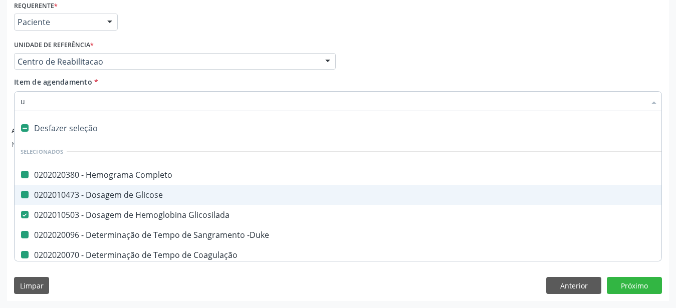
checkbox \(Tap\) "false"
checkbox Coagulação "false"
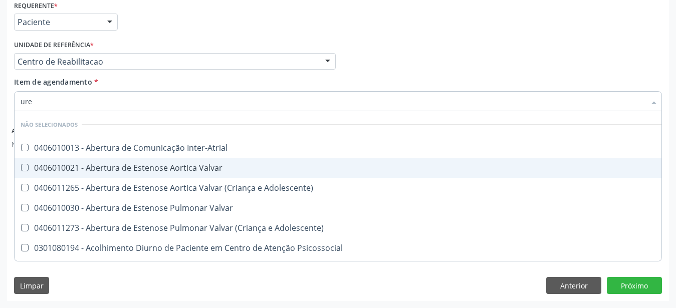
type input "urei"
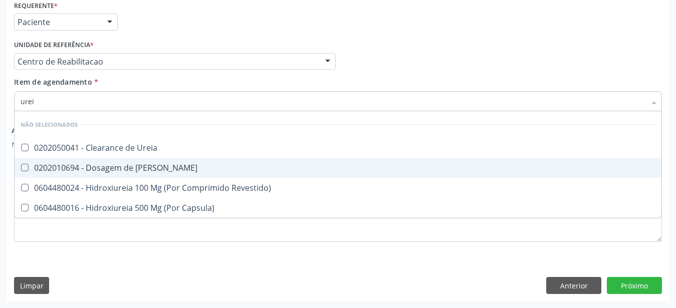
click at [83, 164] on div "0202010694 - Dosagem de [PERSON_NAME]" at bounding box center [338, 168] width 635 height 8
checkbox Ureia "true"
type input "ure"
checkbox Ureia "false"
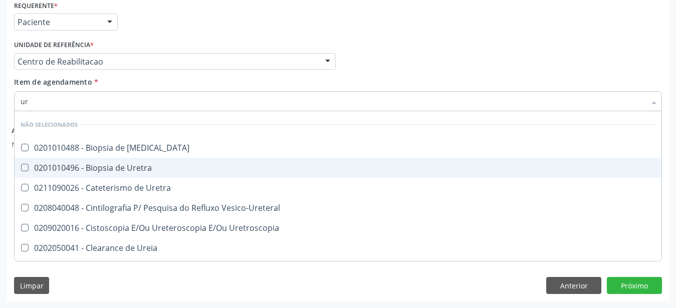
type input "u"
checkbox Ureter "true"
checkbox Uretra "true"
checkbox Vesico-Ureteral "true"
checkbox Uretroscopia "true"
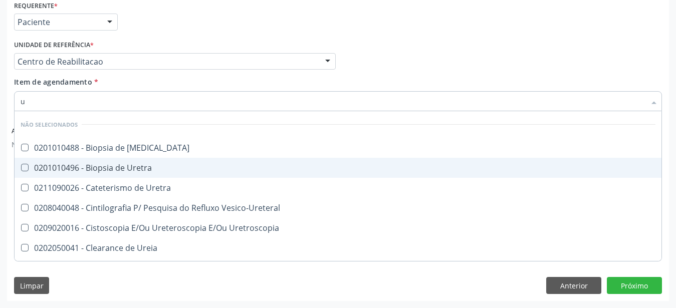
checkbox Ureia "true"
checkbox Ureia "false"
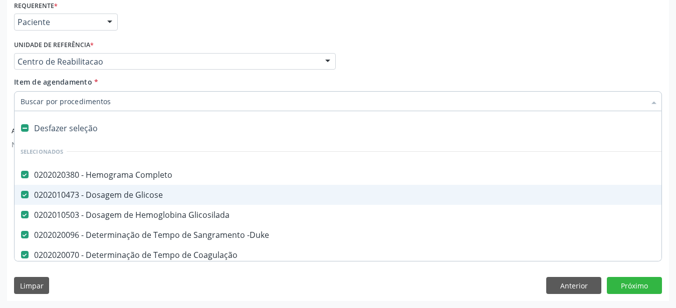
type input "t"
checkbox \(Tap\) "false"
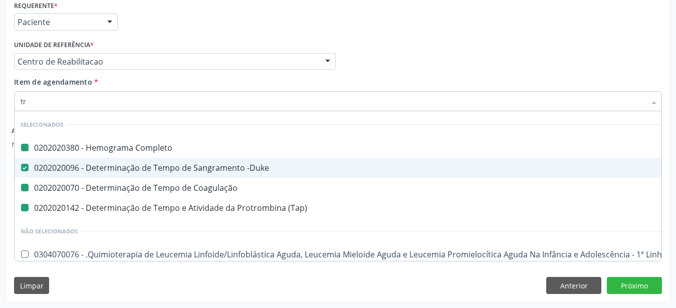
type input "tri"
checkbox Completo "false"
checkbox \(Tap\) "false"
checkbox Coagulação "false"
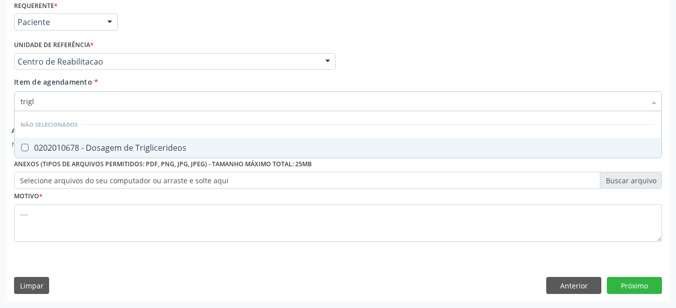
type input "trigli"
click at [90, 144] on div "0202010678 - Dosagem de Triglicerideos" at bounding box center [338, 148] width 635 height 8
checkbox Triglicerideos "true"
type input "tri"
checkbox Triglicerideos "false"
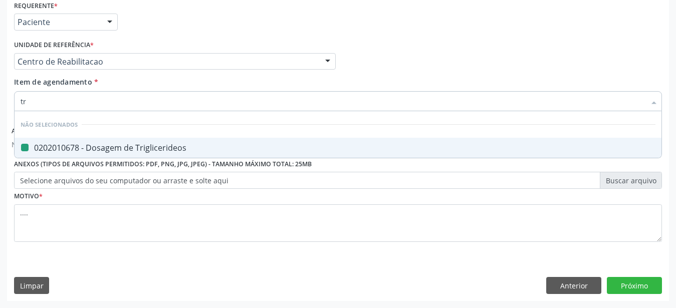
type input "t"
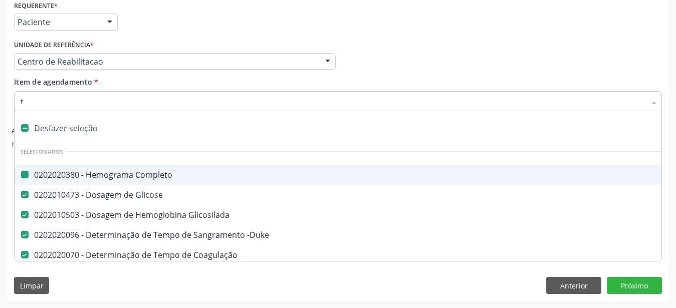
checkbox Completo "true"
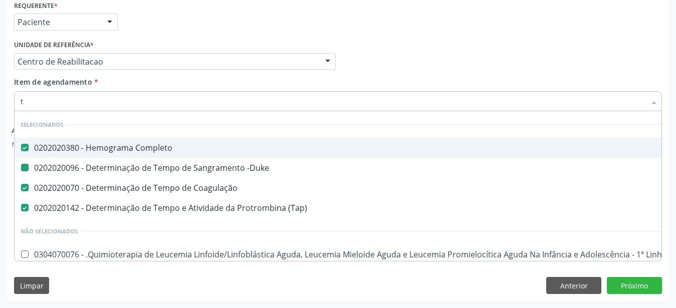
type input "tg"
checkbox Completo "false"
checkbox -Duke "false"
type input "tgo"
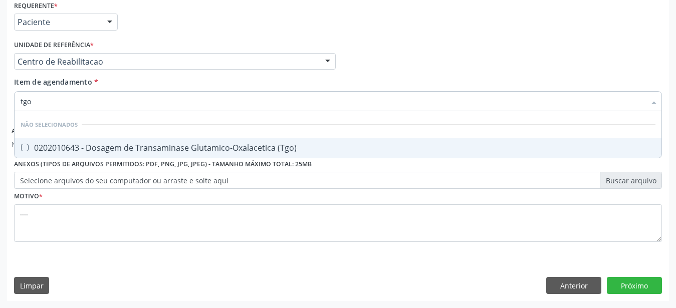
click at [91, 144] on div "0202010643 - Dosagem de Transaminase Glutamico-Oxalacetica (Tgo)" at bounding box center [338, 148] width 635 height 8
checkbox \(Tgo\) "true"
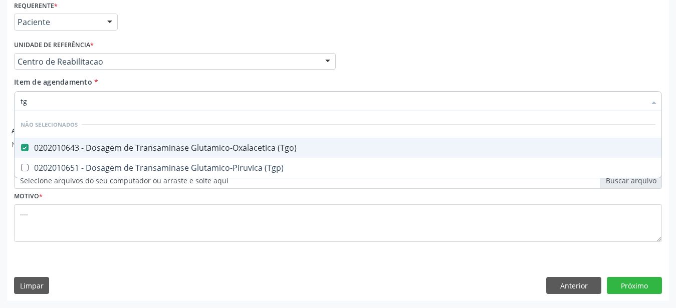
type input "tgp"
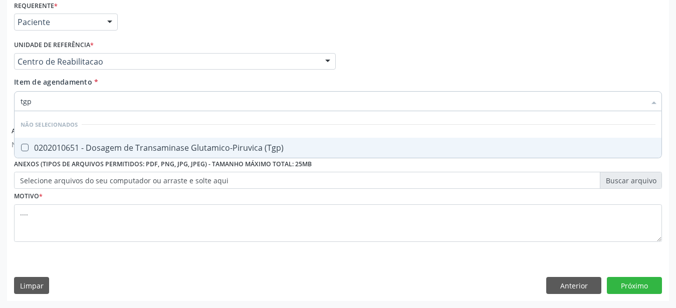
click at [93, 144] on div "0202010651 - Dosagem de Transaminase Glutamico-Piruvica (Tgp)" at bounding box center [338, 148] width 635 height 8
checkbox \(Tgp\) "true"
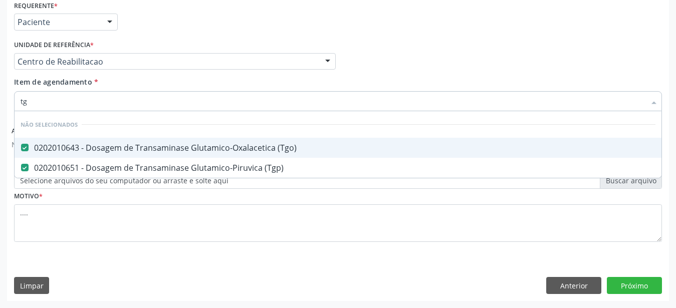
type input "t"
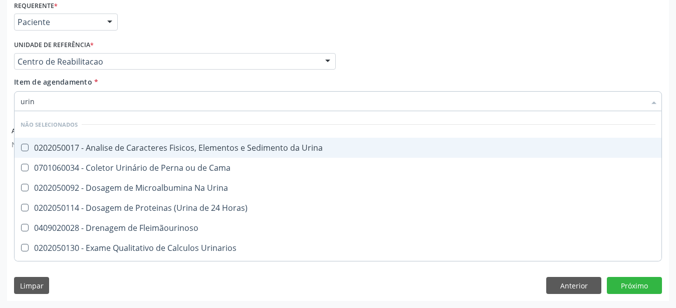
type input "urina"
click at [93, 144] on div "0202050017 - Analise de Caracteres Fisicos, Elementos e Sedimento da Urina" at bounding box center [338, 148] width 635 height 8
checkbox Urina "true"
click at [412, 50] on div "Profissional Solicitante Por favor, selecione a Unidade de Atendimento primeiro…" at bounding box center [338, 57] width 653 height 39
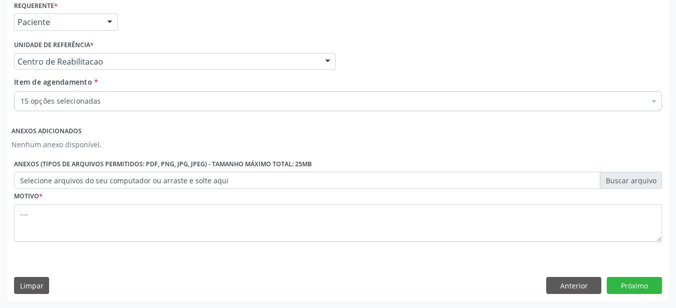
checkbox Glicose "true"
checkbox Glicosilada "true"
checkbox -Duke "true"
checkbox Coagulação "true"
checkbox \(Tap\) "true"
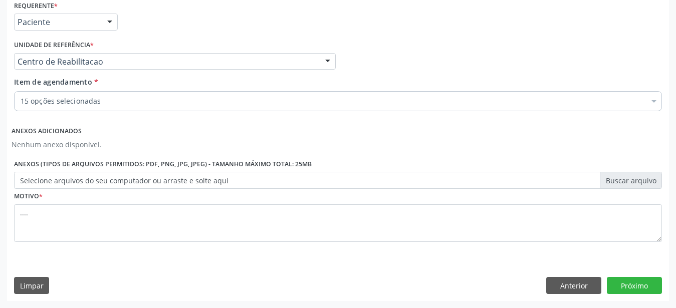
checkbox Hdl "true"
checkbox Ldl "true"
checkbox Total "true"
checkbox Creatinina "true"
checkbox Ureia "true"
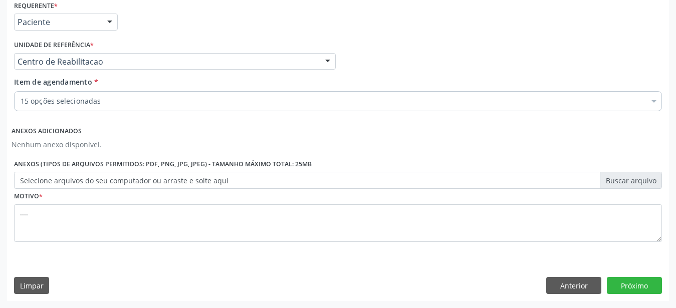
checkbox Triglicerideos "true"
checkbox \(Tgo\) "true"
checkbox \(Tgp\) "true"
checkbox Urina "true"
click at [638, 279] on button "Próximo" at bounding box center [634, 285] width 55 height 17
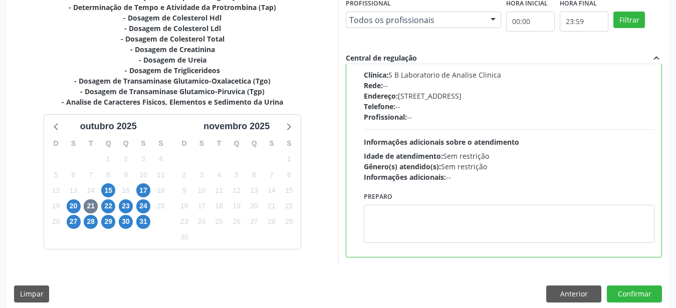
scroll to position [290, 0]
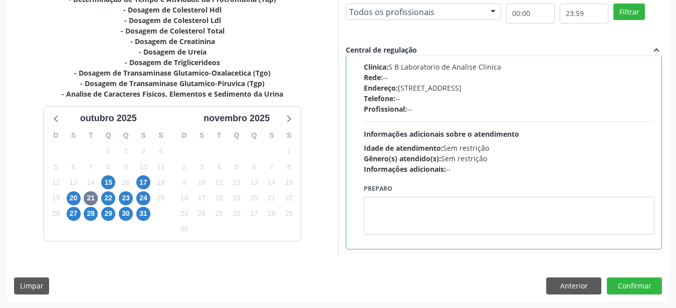
click at [559, 298] on div "Dias com vagas disponíveis para: - Hemograma Completo - Dosagem de Glicose - Do…" at bounding box center [338, 116] width 662 height 370
click at [560, 292] on button "Anterior" at bounding box center [573, 286] width 55 height 17
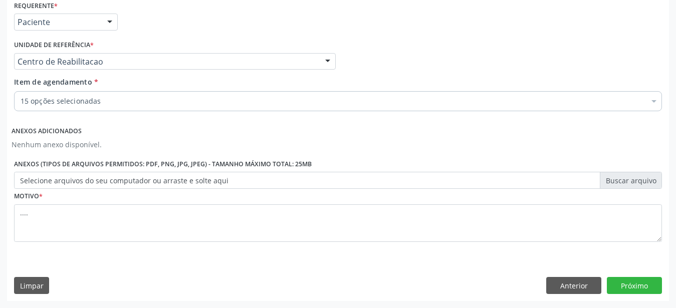
scroll to position [228, 0]
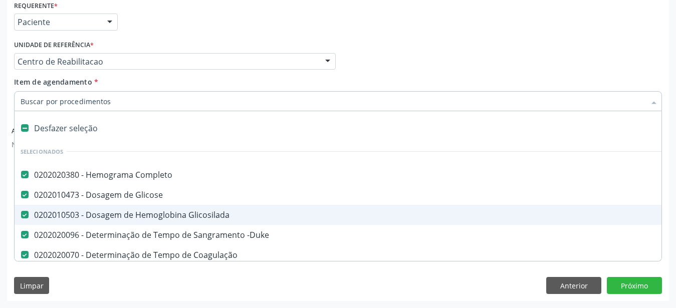
type input "p"
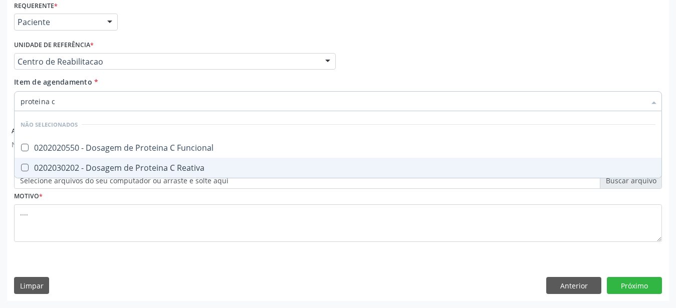
click at [144, 164] on div "0202030202 - Dosagem de Proteina C Reativa" at bounding box center [338, 168] width 635 height 8
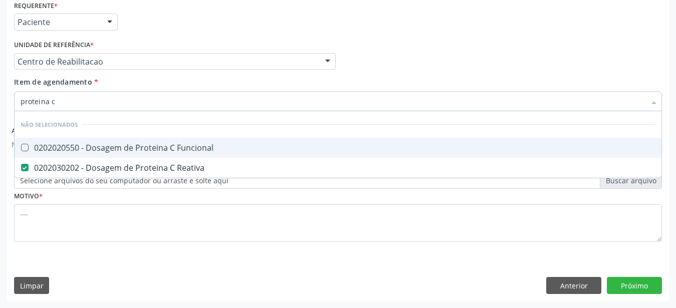
click at [117, 99] on input "proteina c" at bounding box center [333, 101] width 625 height 20
click at [392, 65] on div "Profissional Solicitante Por favor, selecione a Unidade de Atendimento primeiro…" at bounding box center [338, 57] width 653 height 39
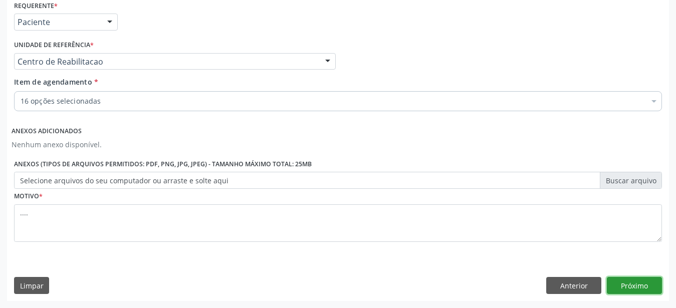
click at [652, 286] on button "Próximo" at bounding box center [634, 285] width 55 height 17
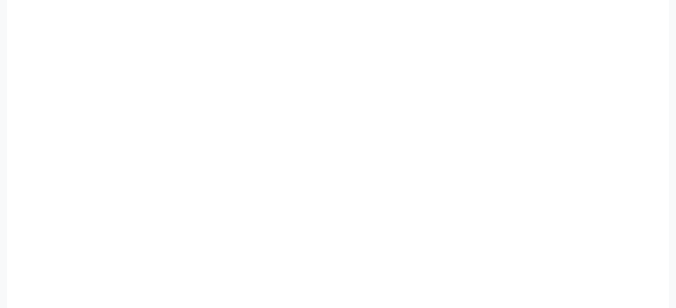
scroll to position [231, 0]
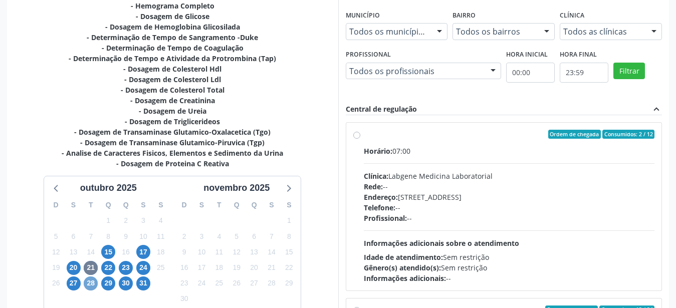
click at [88, 282] on span "28" at bounding box center [91, 284] width 14 height 14
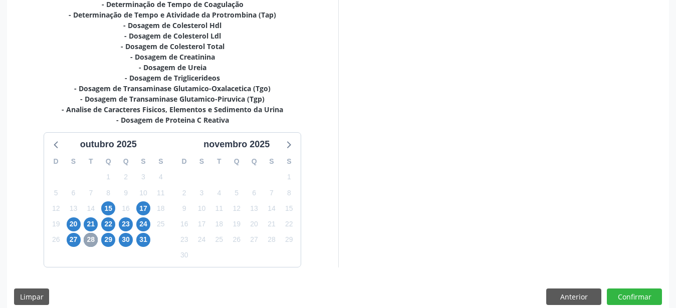
scroll to position [286, 0]
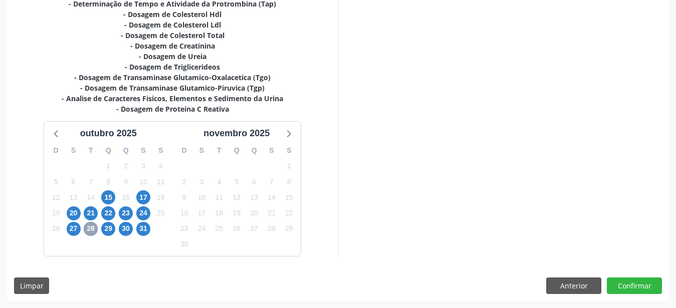
click at [93, 225] on span "28" at bounding box center [91, 229] width 14 height 14
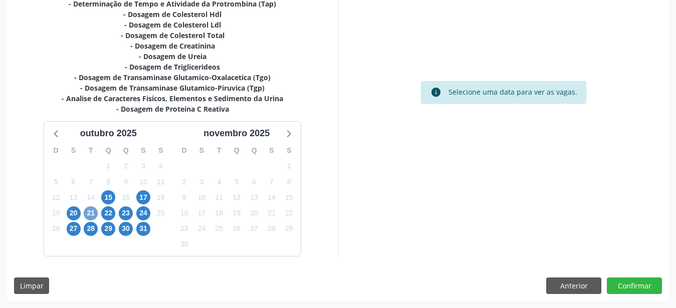
click at [89, 211] on span "21" at bounding box center [91, 214] width 14 height 14
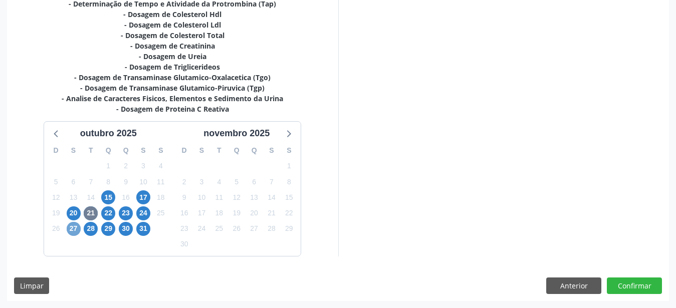
click at [68, 231] on span "27" at bounding box center [74, 229] width 14 height 14
click at [578, 279] on button "Anterior" at bounding box center [573, 286] width 55 height 17
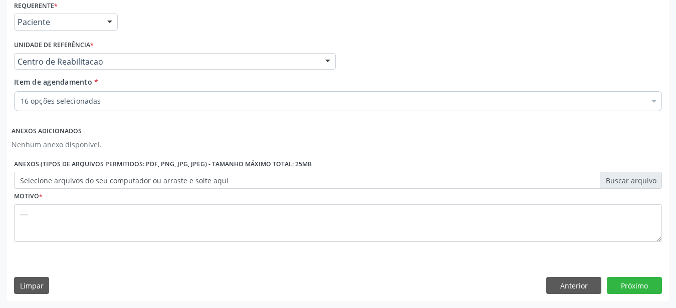
scroll to position [228, 0]
click at [646, 288] on button "Próximo" at bounding box center [634, 285] width 55 height 17
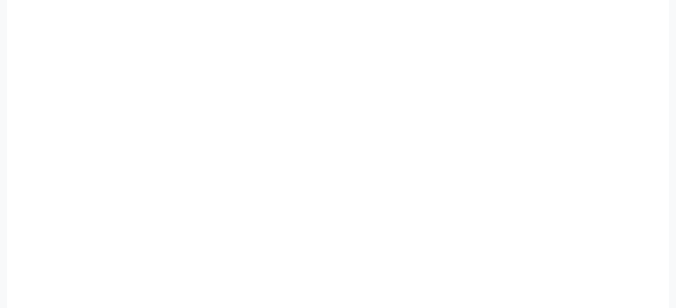
scroll to position [231, 0]
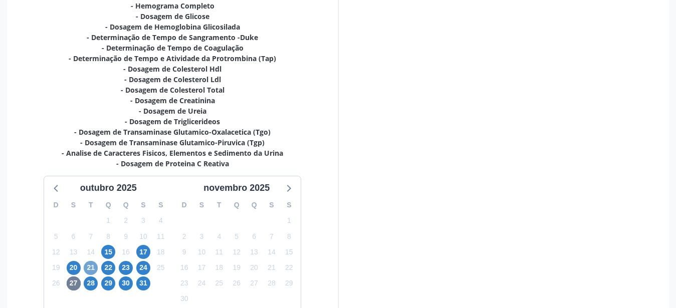
click at [87, 265] on span "21" at bounding box center [91, 268] width 14 height 14
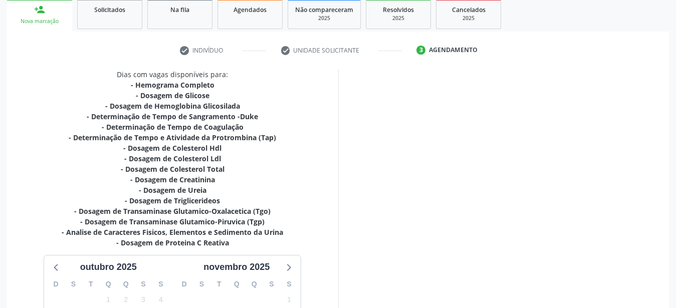
scroll to position [282, 0]
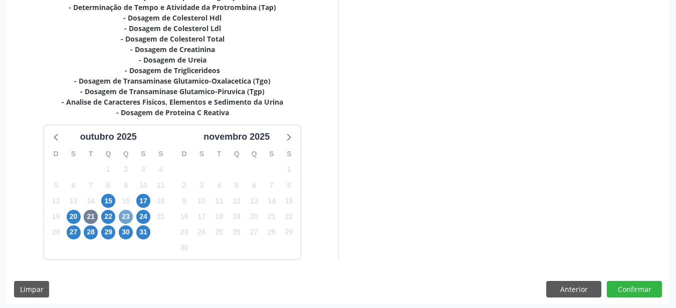
click at [125, 212] on span "23" at bounding box center [126, 217] width 14 height 14
click at [71, 231] on span "27" at bounding box center [74, 233] width 14 height 14
click at [71, 232] on span "27" at bounding box center [74, 233] width 14 height 14
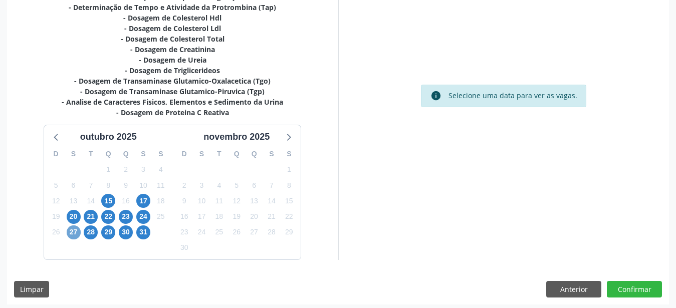
click at [71, 232] on span "27" at bounding box center [74, 233] width 14 height 14
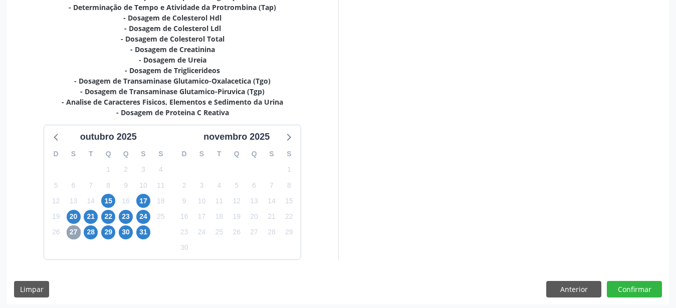
click at [71, 232] on span "27" at bounding box center [74, 233] width 14 height 14
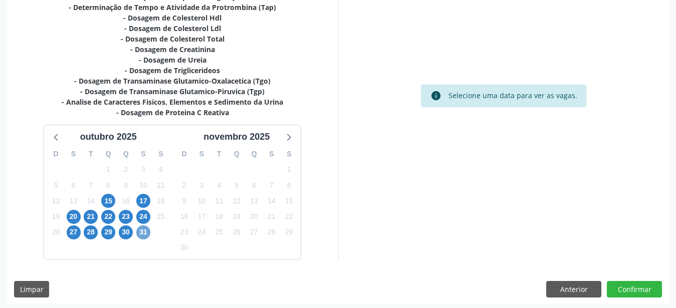
click at [145, 235] on span "31" at bounding box center [143, 233] width 14 height 14
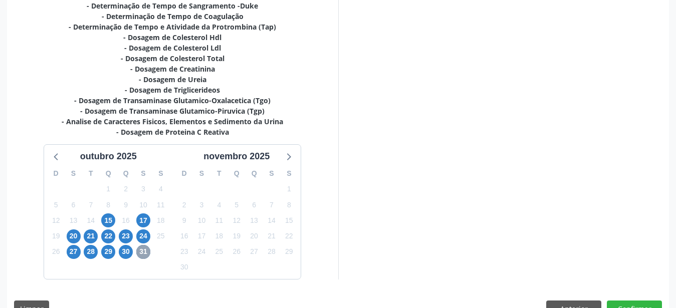
scroll to position [286, 0]
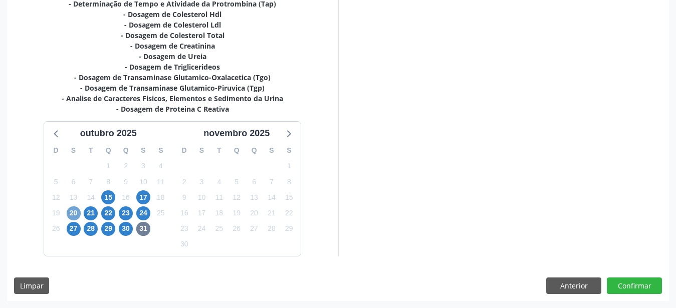
click at [68, 213] on span "20" at bounding box center [74, 214] width 14 height 14
click at [98, 204] on div "14" at bounding box center [91, 198] width 18 height 16
click at [144, 193] on span "17" at bounding box center [143, 197] width 14 height 14
click at [581, 290] on button "Anterior" at bounding box center [573, 286] width 55 height 17
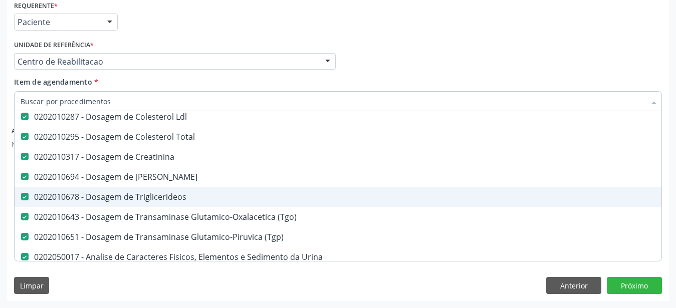
scroll to position [265, 0]
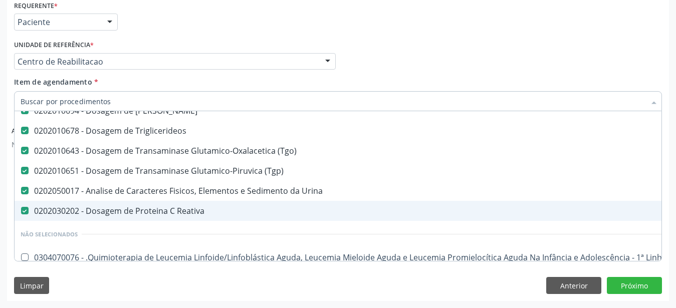
drag, startPoint x: 139, startPoint y: 200, endPoint x: 175, endPoint y: 193, distance: 36.7
click at [139, 207] on div "0202030202 - Dosagem de Proteina C Reativa" at bounding box center [411, 211] width 780 height 8
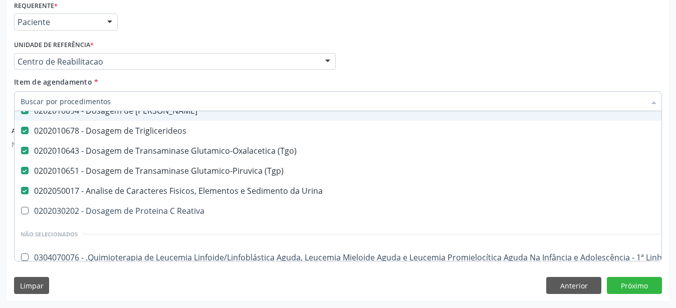
click at [422, 77] on div "Item de agendamento * Desfazer seleção Selecionados 0202020380 - Hemograma Comp…" at bounding box center [338, 93] width 648 height 32
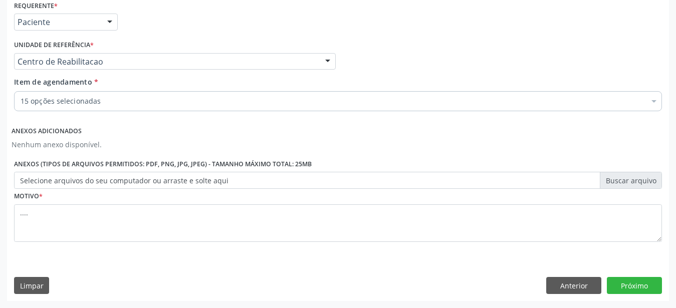
scroll to position [0, 0]
click at [622, 284] on button "Próximo" at bounding box center [634, 285] width 55 height 17
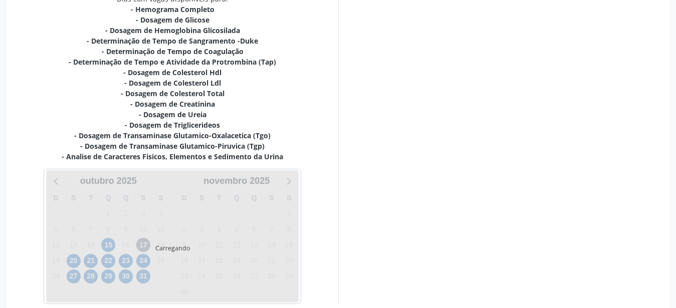
scroll to position [231, 0]
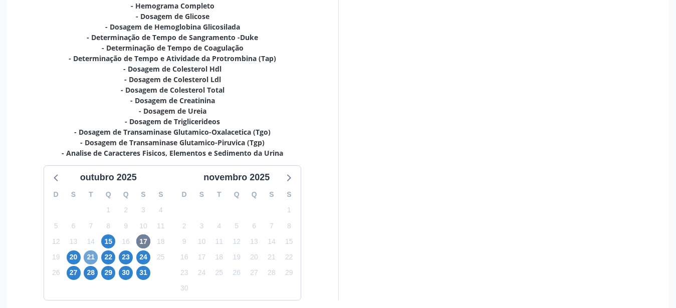
click at [92, 255] on span "21" at bounding box center [91, 258] width 14 height 14
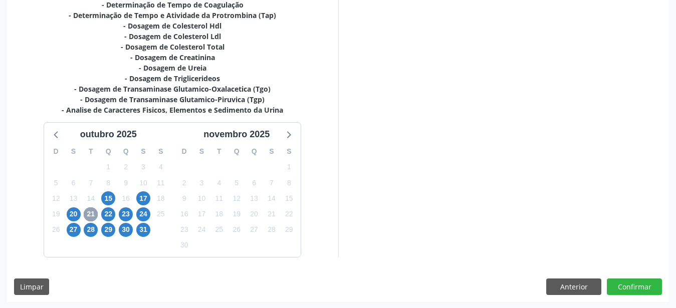
scroll to position [275, 0]
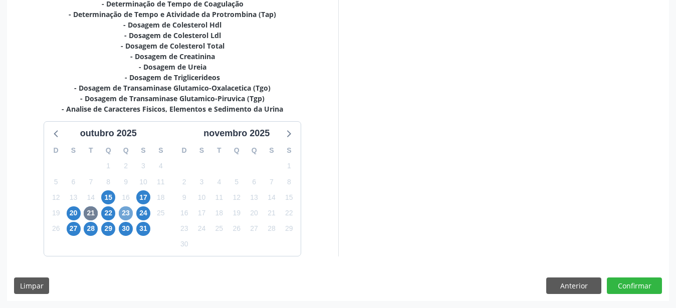
click at [131, 210] on span "23" at bounding box center [126, 214] width 14 height 14
click at [142, 213] on span "24" at bounding box center [143, 214] width 14 height 14
click at [97, 221] on div "21" at bounding box center [91, 213] width 14 height 16
click at [88, 231] on span "28" at bounding box center [91, 229] width 14 height 14
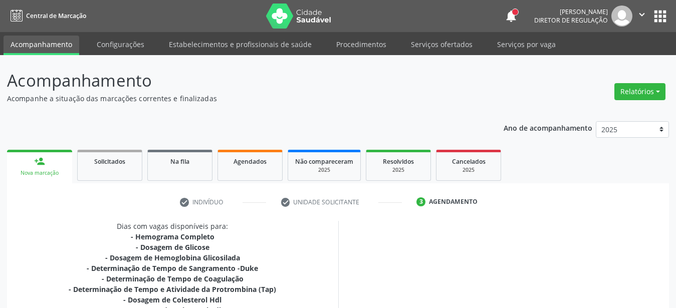
scroll to position [0, 0]
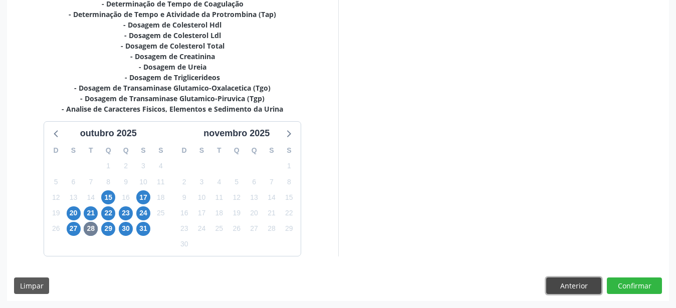
click at [575, 280] on button "Anterior" at bounding box center [573, 286] width 55 height 17
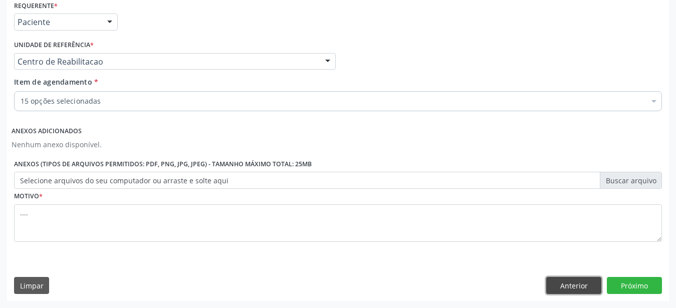
click at [572, 284] on button "Anterior" at bounding box center [573, 285] width 55 height 17
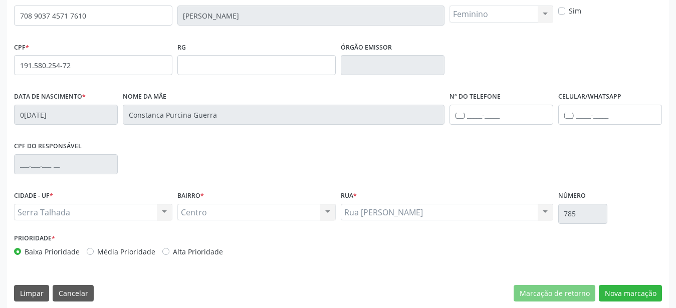
click at [476, 255] on div "Prioridade * Baixa Prioridade Média Prioridade Alta Prioridade" at bounding box center [338, 247] width 653 height 33
click at [629, 297] on button "Nova marcação" at bounding box center [630, 293] width 63 height 17
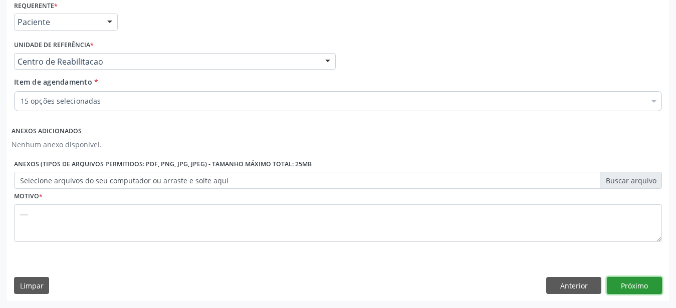
drag, startPoint x: 634, startPoint y: 283, endPoint x: 580, endPoint y: 289, distance: 54.0
click at [634, 283] on button "Próximo" at bounding box center [634, 285] width 55 height 17
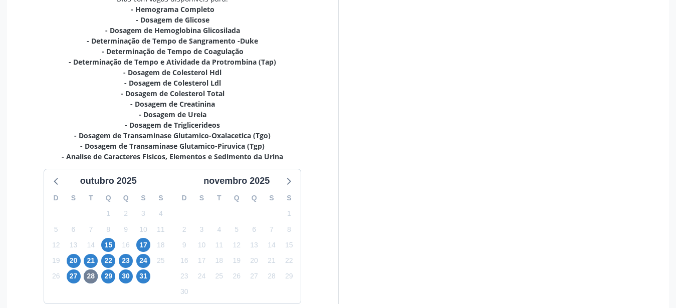
scroll to position [231, 0]
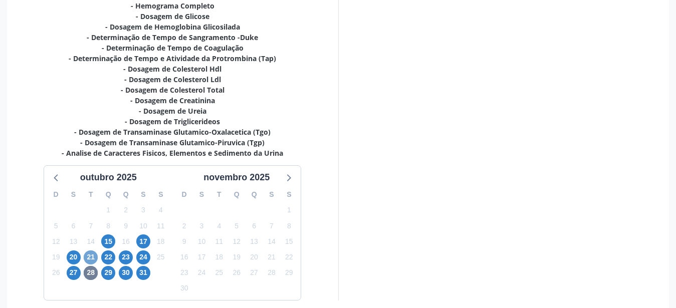
click at [91, 251] on span "21" at bounding box center [91, 258] width 14 height 14
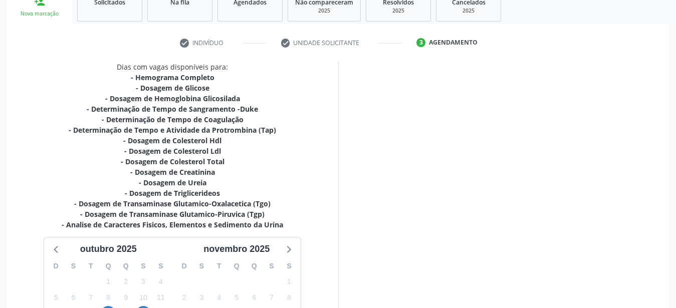
scroll to position [129, 0]
